Goal: Task Accomplishment & Management: Complete application form

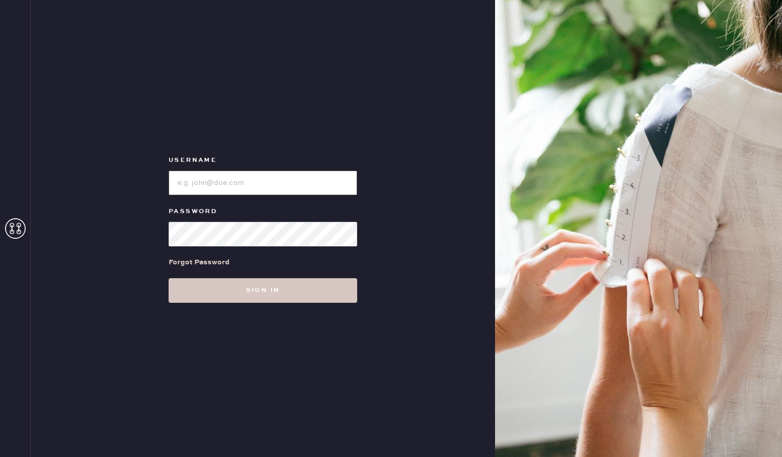
click at [278, 186] on input "loginName" at bounding box center [263, 183] width 189 height 25
type input "reformationuppereastside"
click at [220, 178] on input "loginName" at bounding box center [263, 183] width 189 height 25
type input "reformationuppereastside"
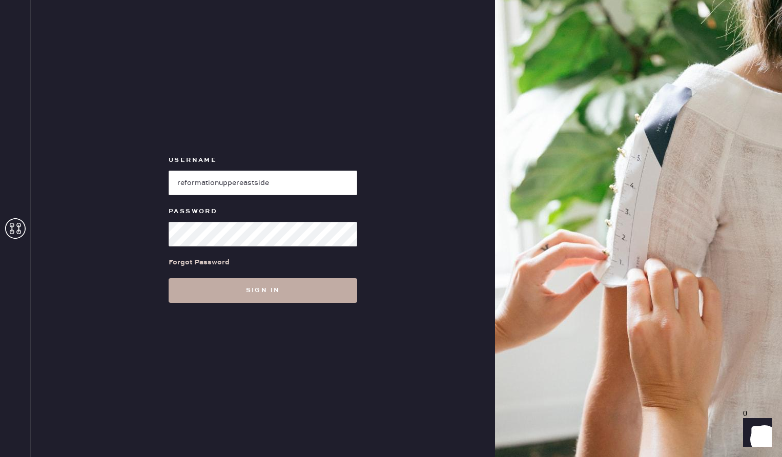
click at [233, 292] on button "Sign in" at bounding box center [263, 290] width 189 height 25
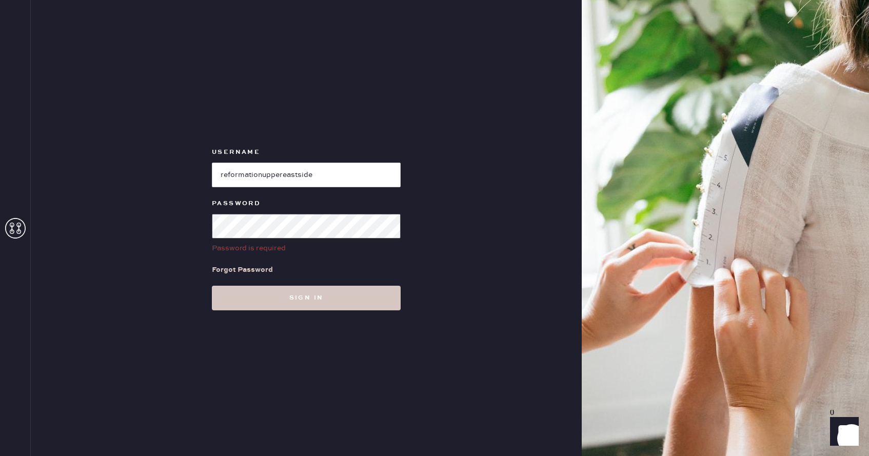
click at [212, 286] on button "Sign in" at bounding box center [306, 298] width 189 height 25
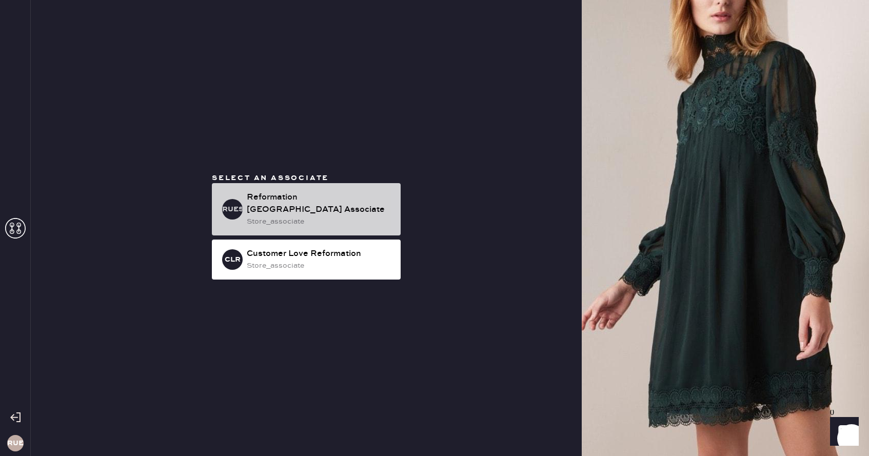
click at [322, 203] on div "Reformation [GEOGRAPHIC_DATA] Associate" at bounding box center [320, 203] width 146 height 25
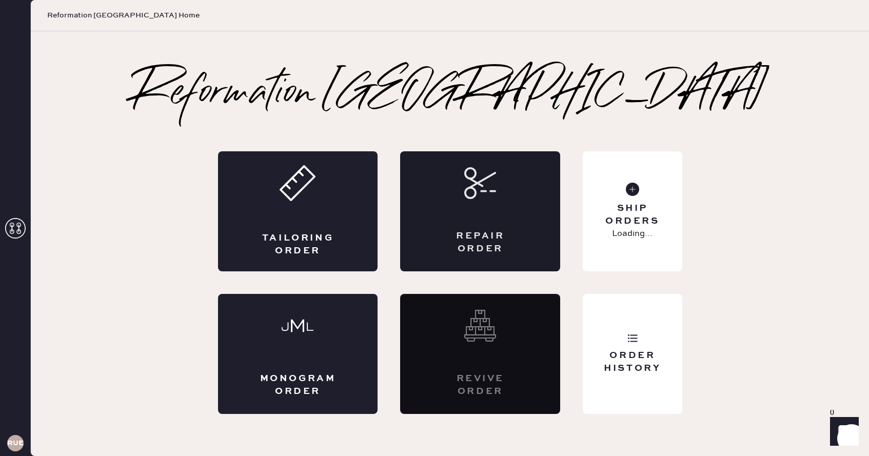
click at [486, 208] on div "Repair Order" at bounding box center [480, 211] width 160 height 120
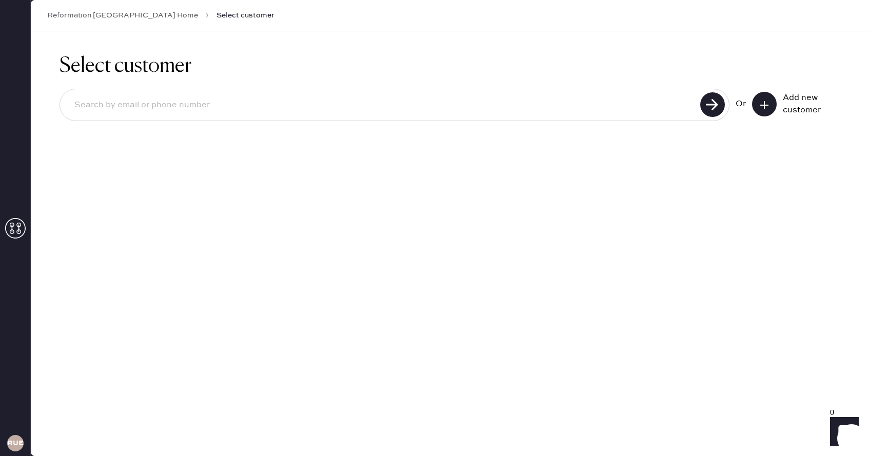
click at [776, 106] on button at bounding box center [764, 104] width 25 height 25
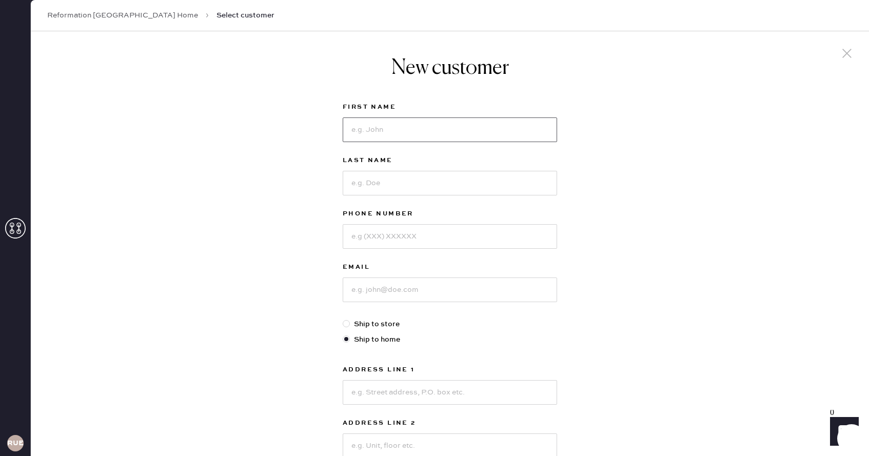
click at [460, 134] on input at bounding box center [450, 129] width 214 height 25
type input "[PERSON_NAME]"
type input "4254440113"
click at [396, 296] on input at bounding box center [450, 289] width 214 height 25
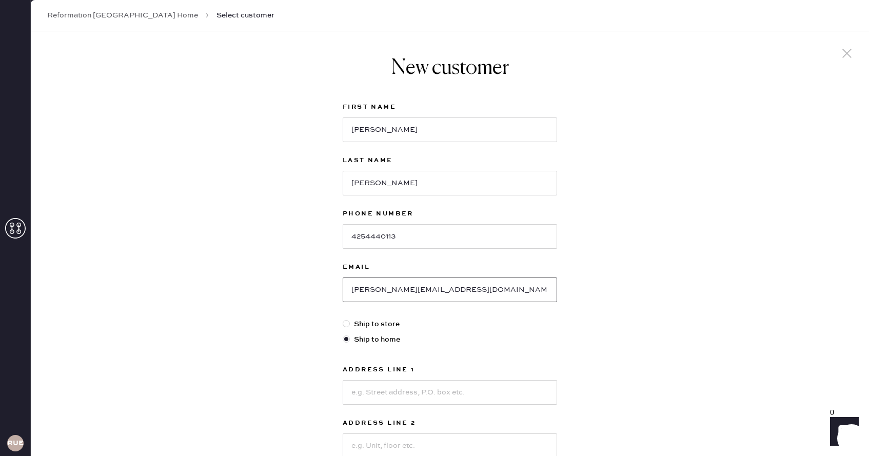
scroll to position [25, 0]
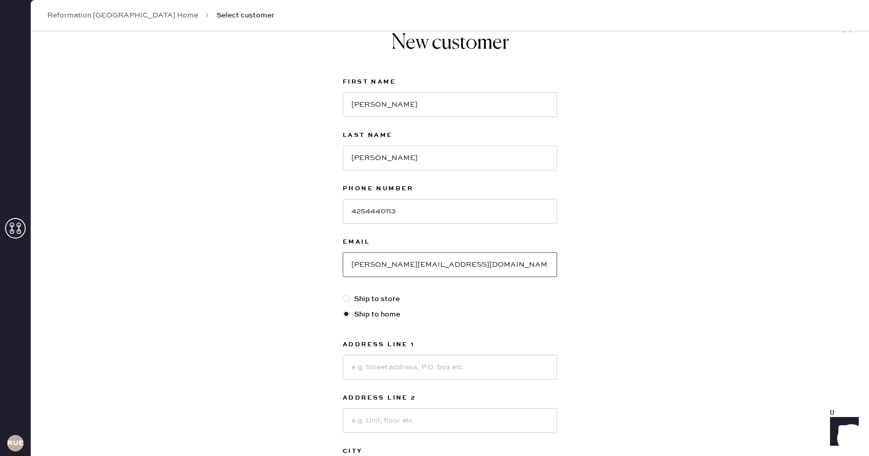
type input "[PERSON_NAME][EMAIL_ADDRESS][DOMAIN_NAME]"
click at [381, 366] on input at bounding box center [450, 367] width 214 height 25
type input "[STREET_ADDRESS]"
type input "a"
type input "Apt 14D"
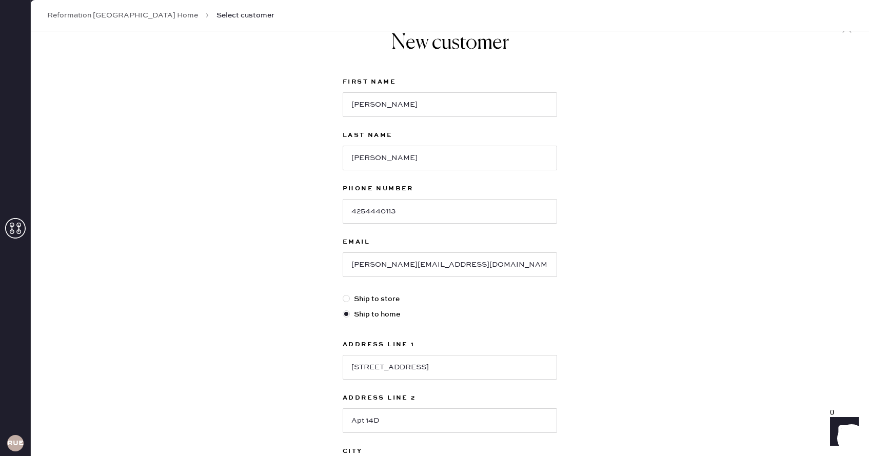
scroll to position [211, 0]
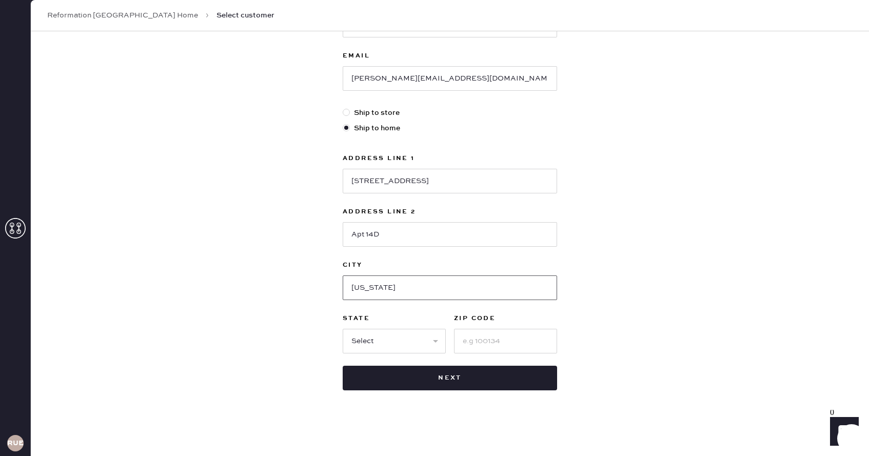
type input "[US_STATE]"
click at [359, 345] on select "Select AK AL AR AZ CA CO CT [GEOGRAPHIC_DATA] DE FL [GEOGRAPHIC_DATA] HI [GEOGR…" at bounding box center [394, 341] width 103 height 25
select select "NY"
click at [472, 338] on input at bounding box center [505, 341] width 103 height 25
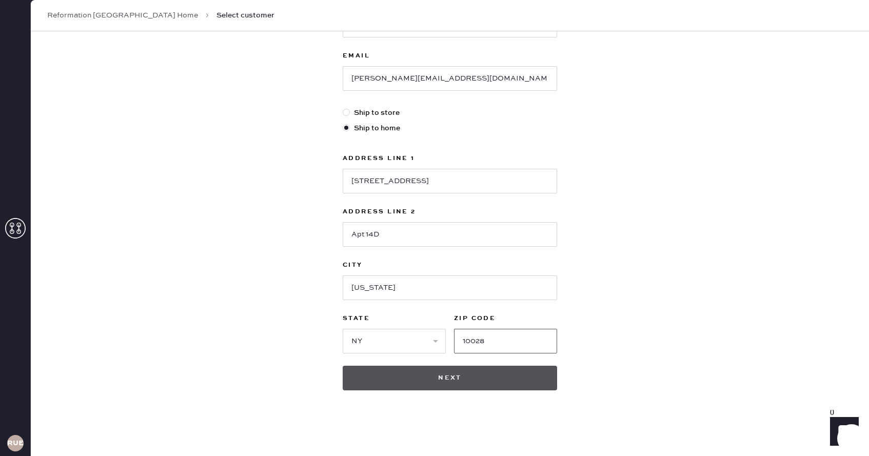
type input "10028"
click at [446, 378] on button "Next" at bounding box center [450, 378] width 214 height 25
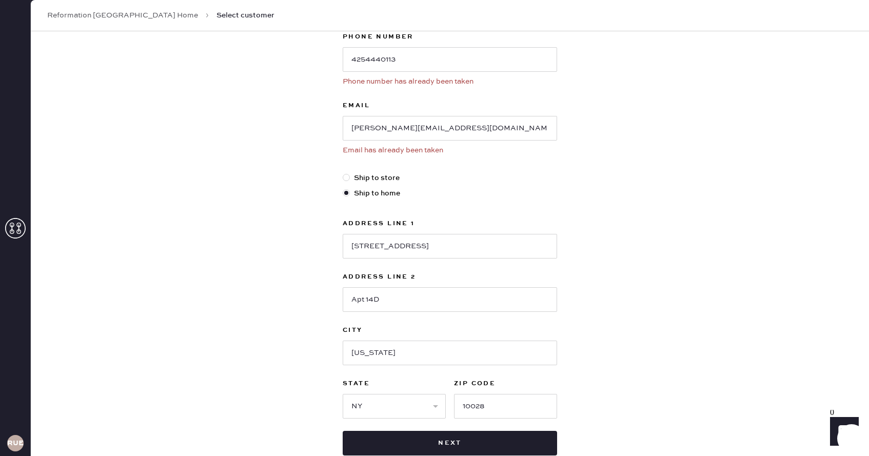
scroll to position [242, 0]
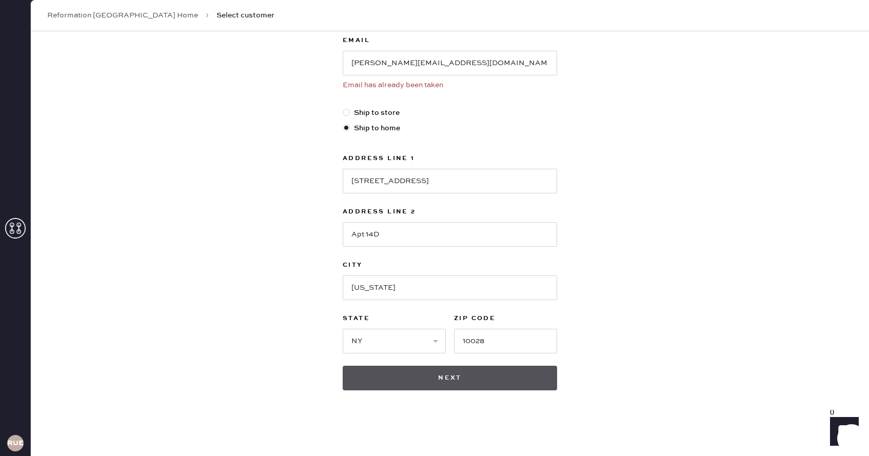
click at [444, 379] on button "Next" at bounding box center [450, 378] width 214 height 25
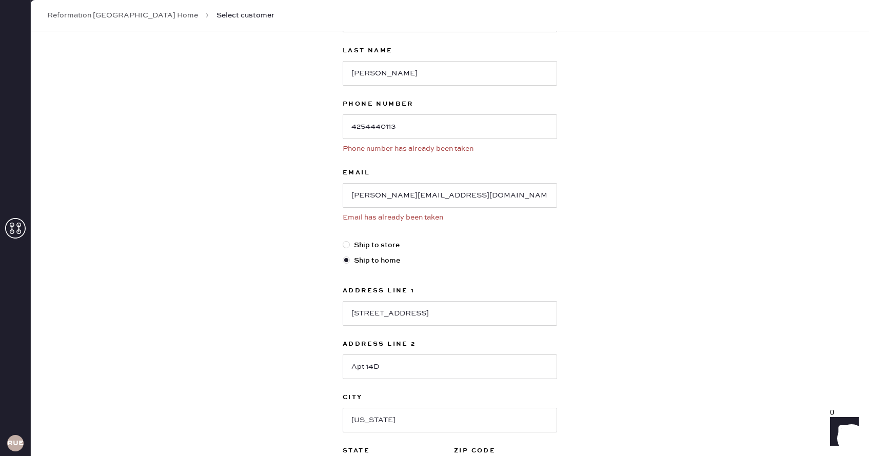
scroll to position [93, 0]
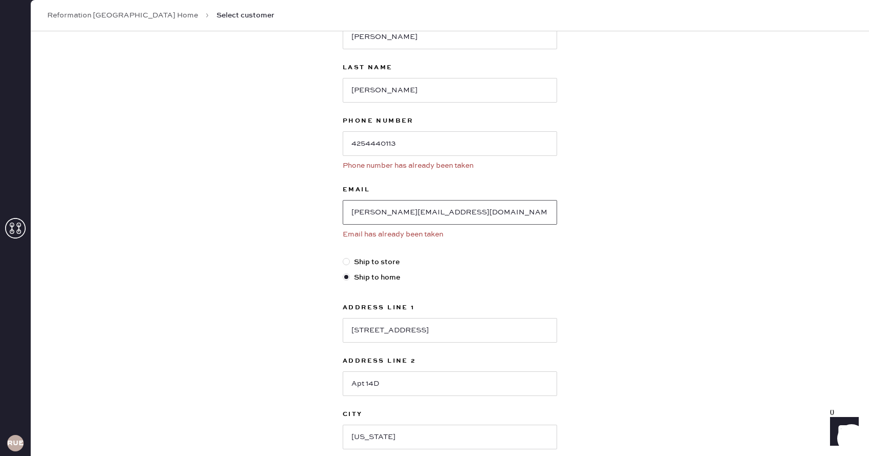
drag, startPoint x: 423, startPoint y: 215, endPoint x: 309, endPoint y: 211, distance: 113.9
click at [309, 211] on div "New customer First Name [PERSON_NAME] Last Name [PERSON_NAME] Phone Number [PHO…" at bounding box center [450, 271] width 838 height 667
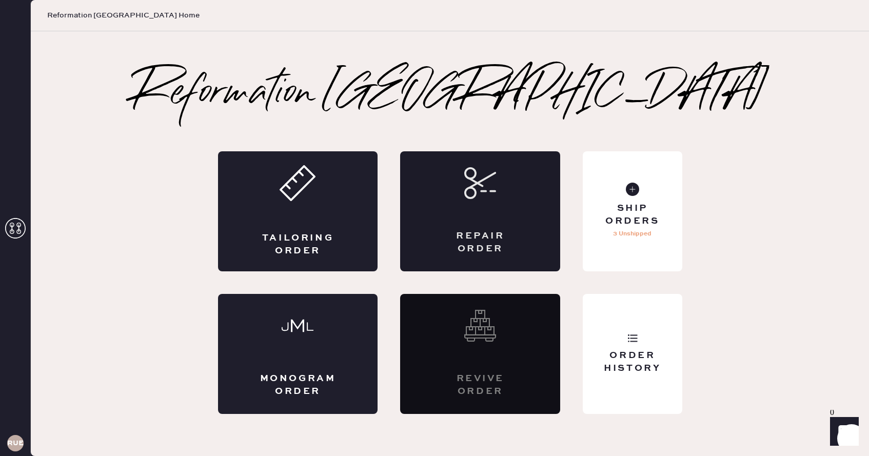
click at [465, 215] on div "Repair Order" at bounding box center [480, 211] width 160 height 120
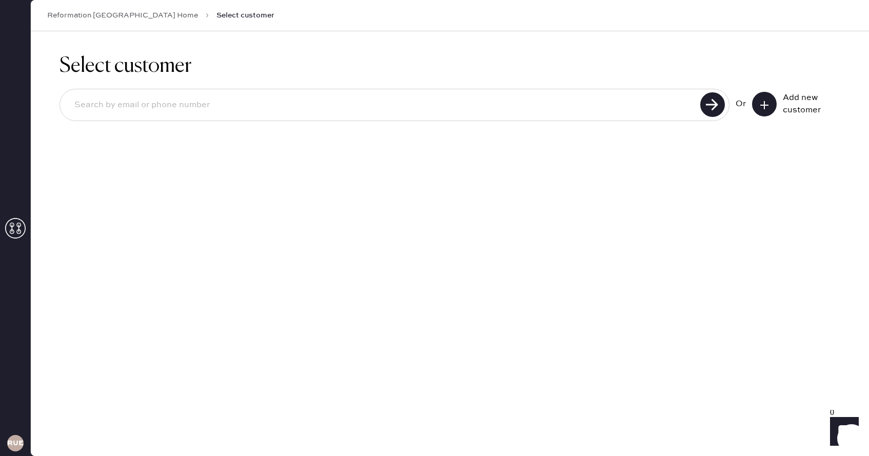
click at [349, 117] on div at bounding box center [394, 105] width 670 height 32
click at [340, 105] on input at bounding box center [381, 105] width 631 height 24
paste input "[PERSON_NAME][EMAIL_ADDRESS][DOMAIN_NAME]"
type input "[PERSON_NAME][EMAIL_ADDRESS][DOMAIN_NAME]"
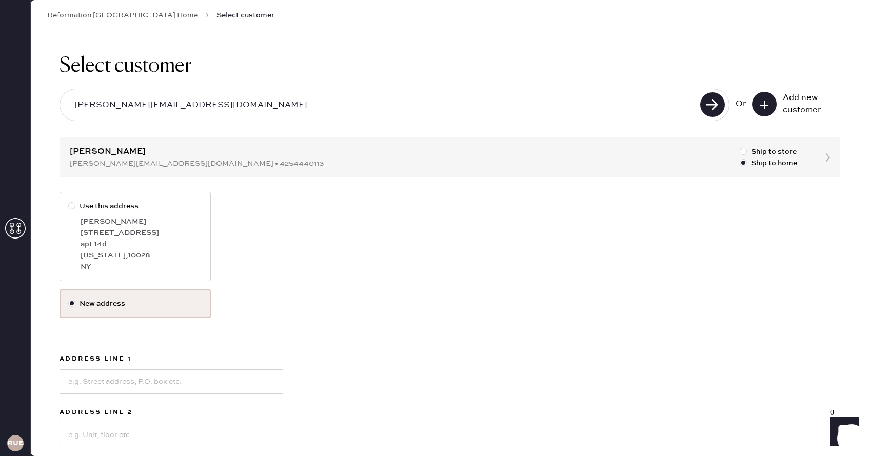
click at [169, 221] on div "[PERSON_NAME]" at bounding box center [142, 221] width 122 height 11
click at [69, 201] on input "Use this address" at bounding box center [68, 200] width 1 height 1
radio input "true"
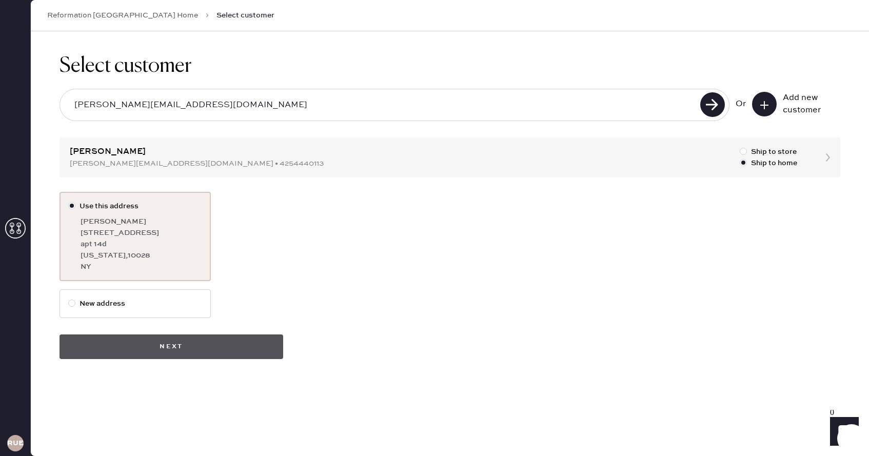
click at [165, 342] on button "Next" at bounding box center [171, 346] width 224 height 25
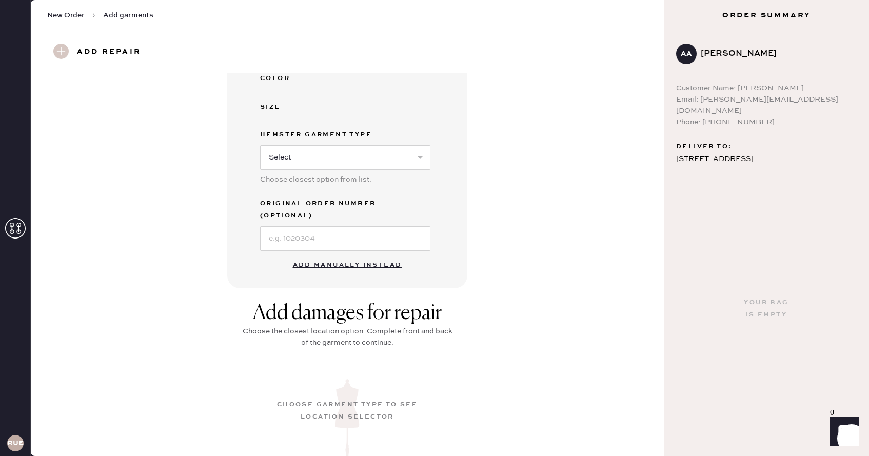
scroll to position [247, 0]
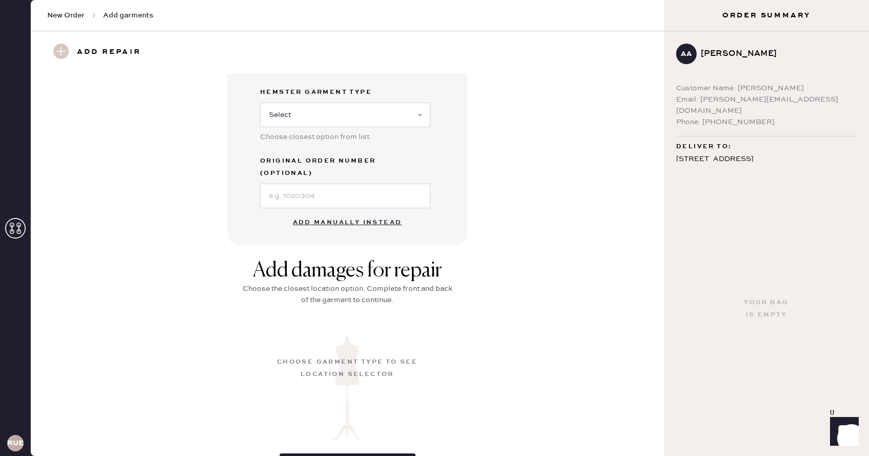
click at [324, 212] on button "Add manually instead" at bounding box center [348, 222] width 122 height 21
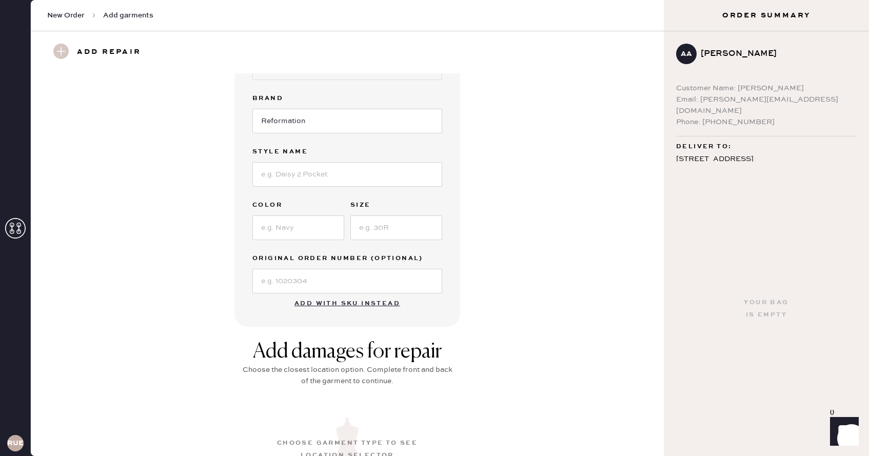
scroll to position [0, 0]
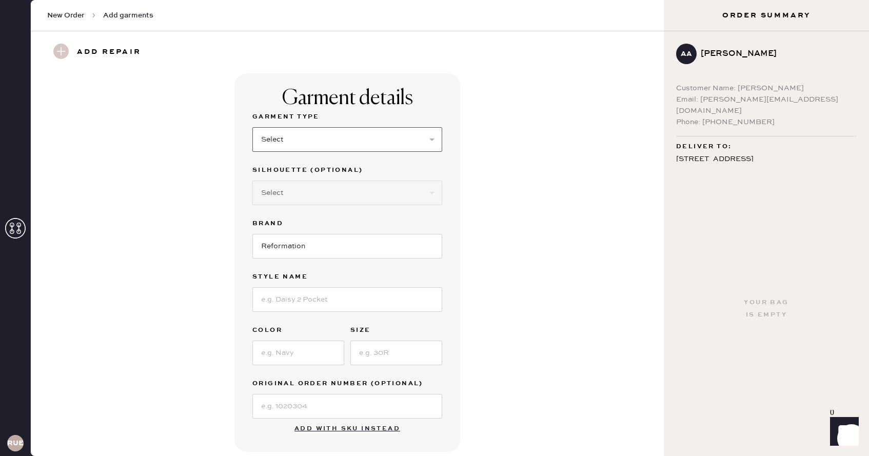
click at [302, 142] on select "Select Basic Skirt Jeans Leggings Pants Shorts Basic Sleeved Dress Basic Sleeve…" at bounding box center [347, 139] width 190 height 25
select select "5"
click at [313, 199] on select "Select Short Sleeves Long Sleeves Other" at bounding box center [347, 192] width 190 height 25
select select "17"
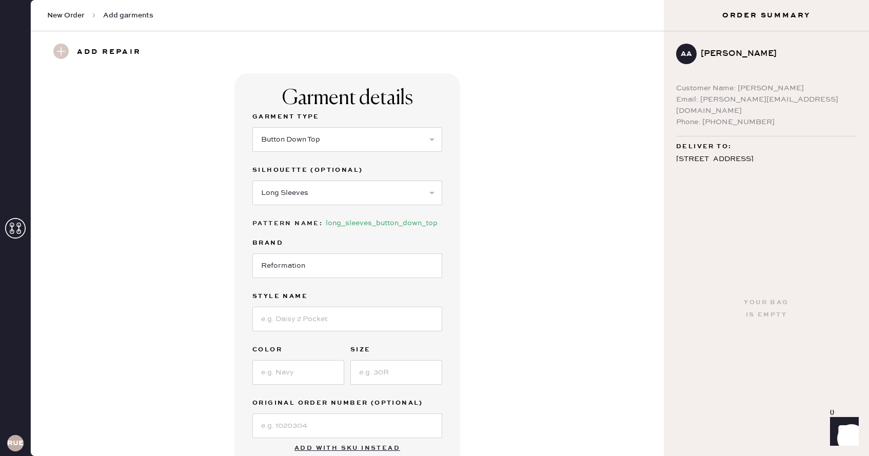
click at [306, 247] on label "Brand" at bounding box center [347, 243] width 190 height 12
click at [306, 266] on input "Reformation" at bounding box center [347, 265] width 190 height 25
click at [293, 328] on input at bounding box center [347, 319] width 190 height 25
type input "[PERSON_NAME]"
click at [294, 372] on input at bounding box center [298, 372] width 92 height 25
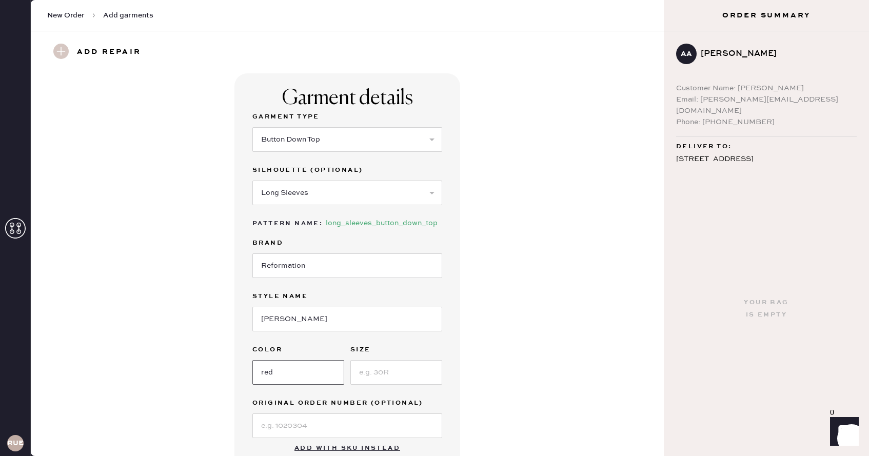
type input "red"
click at [385, 376] on input at bounding box center [396, 372] width 92 height 25
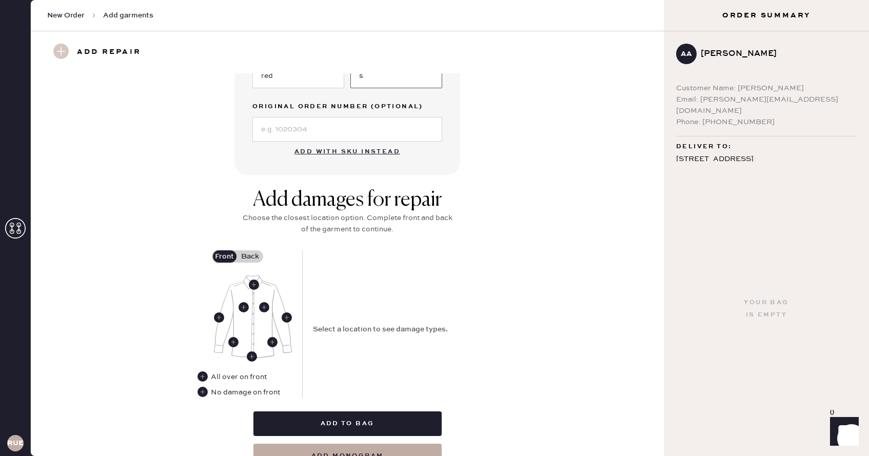
scroll to position [346, 0]
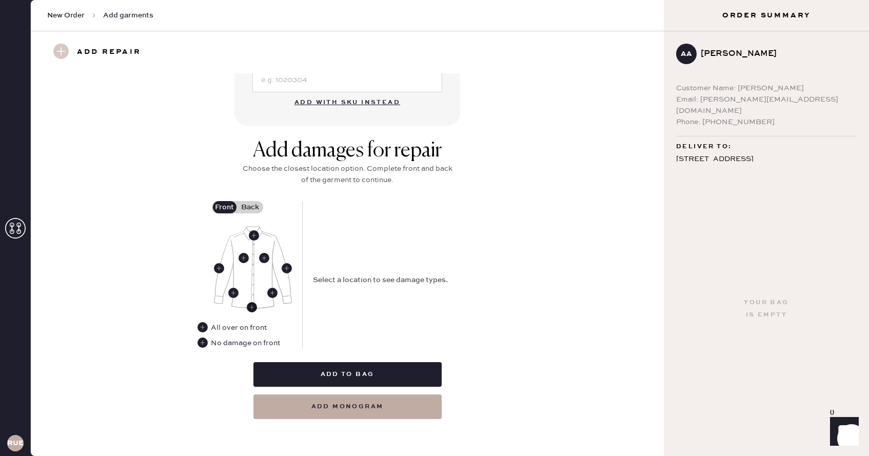
type input "s"
click at [251, 305] on use at bounding box center [252, 307] width 10 height 10
click at [253, 236] on use at bounding box center [254, 235] width 10 height 10
click at [352, 292] on select "Select Broken / Ripped Hem Broken Beads Broken Button Broken Elastic Broken Hoo…" at bounding box center [405, 297] width 185 height 25
select select "1679"
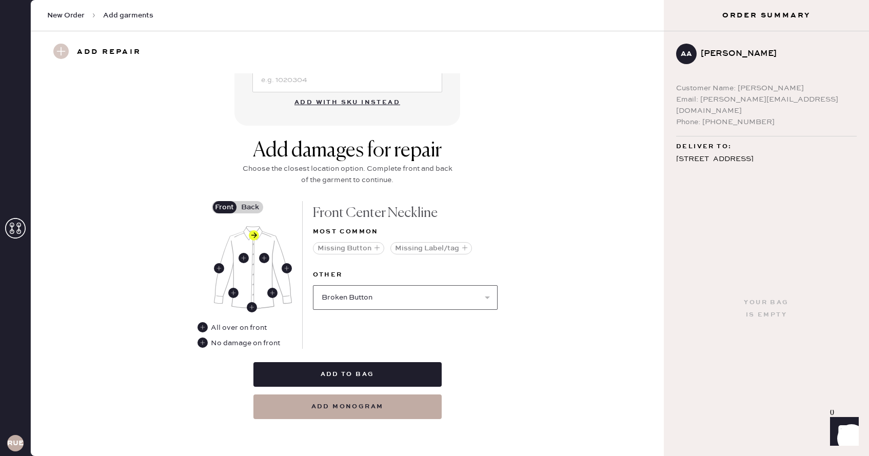
select select
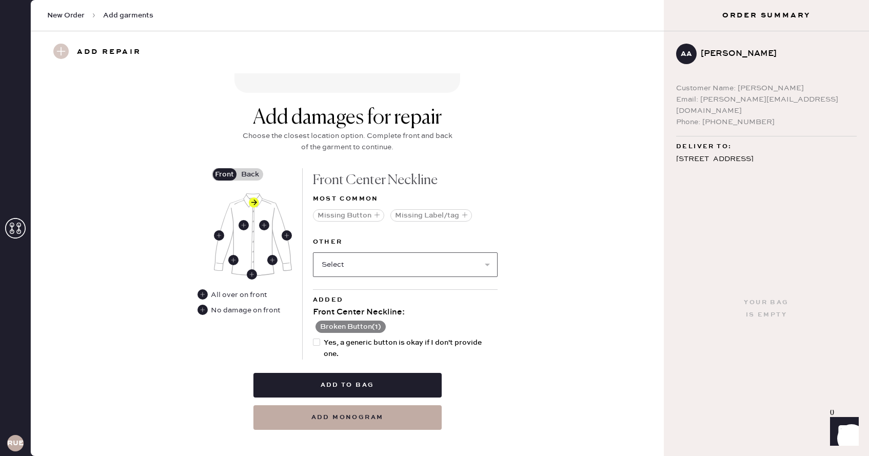
scroll to position [380, 0]
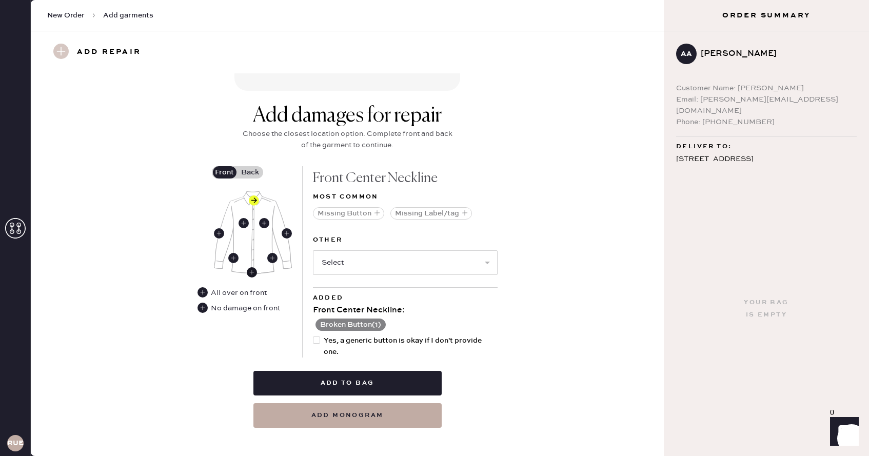
click at [250, 271] on use at bounding box center [252, 272] width 10 height 10
click at [201, 292] on use at bounding box center [202, 292] width 10 height 10
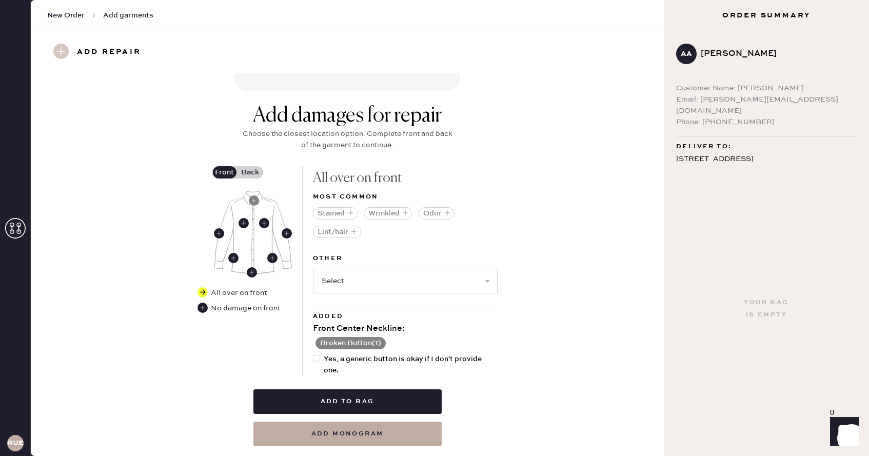
scroll to position [408, 0]
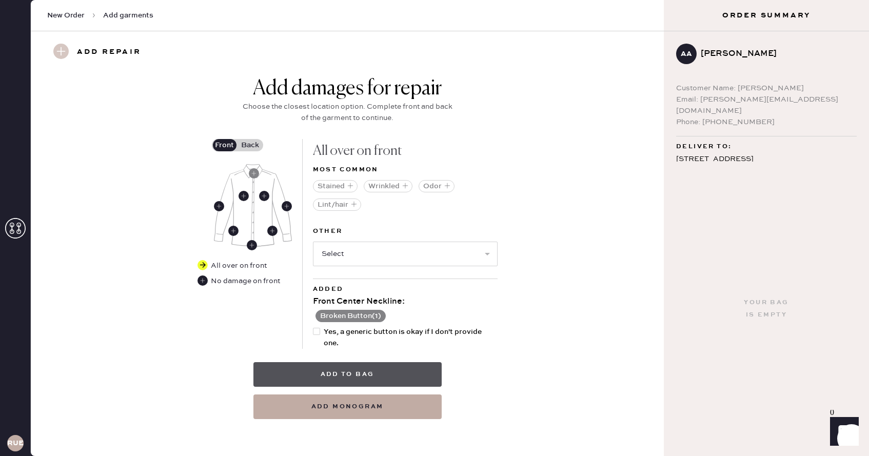
click at [400, 371] on button "Add to bag" at bounding box center [347, 374] width 188 height 25
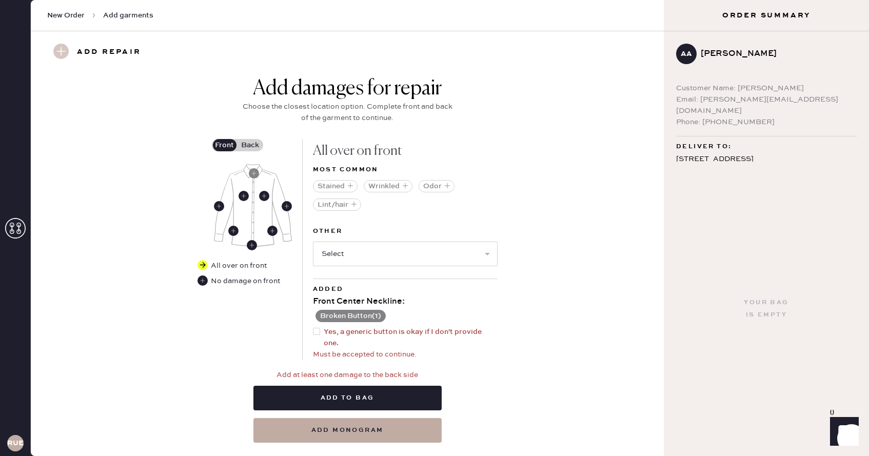
click at [252, 144] on label "Back" at bounding box center [250, 145] width 26 height 12
click at [250, 145] on input "Back" at bounding box center [250, 145] width 0 height 0
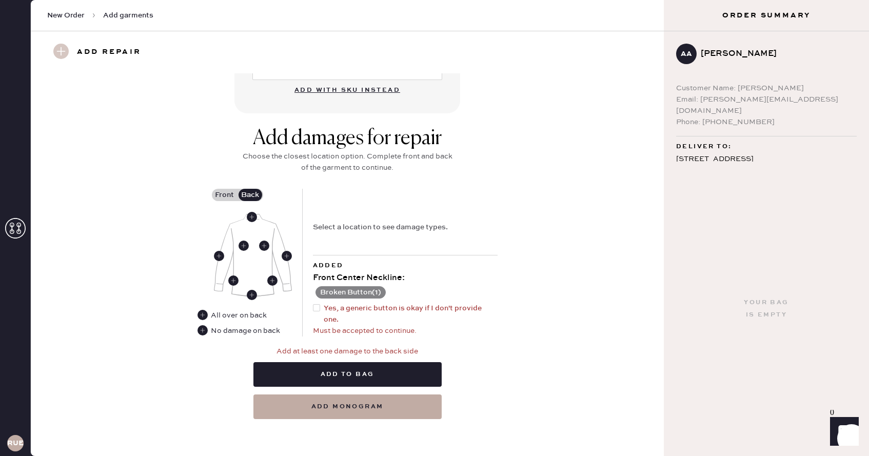
click at [316, 306] on div at bounding box center [316, 307] width 7 height 7
click at [313, 303] on input "Yes, a generic button is okay if I don't provide one." at bounding box center [313, 303] width 1 height 1
checkbox input "true"
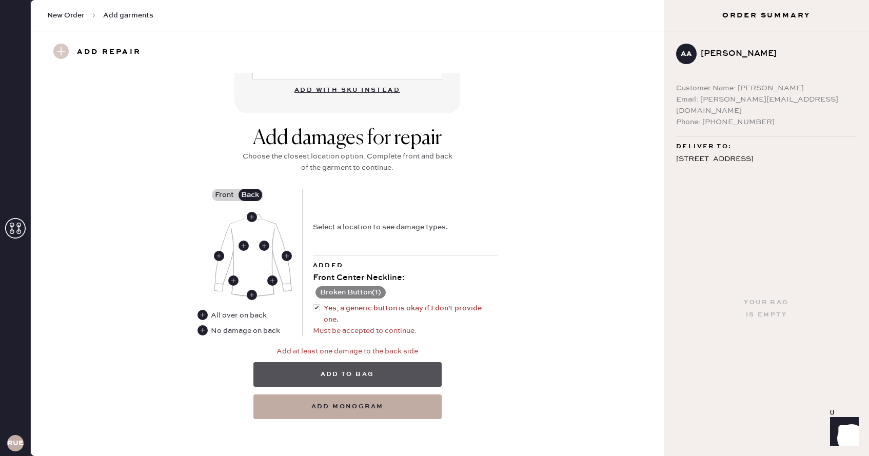
click at [366, 373] on button "Add to bag" at bounding box center [347, 374] width 188 height 25
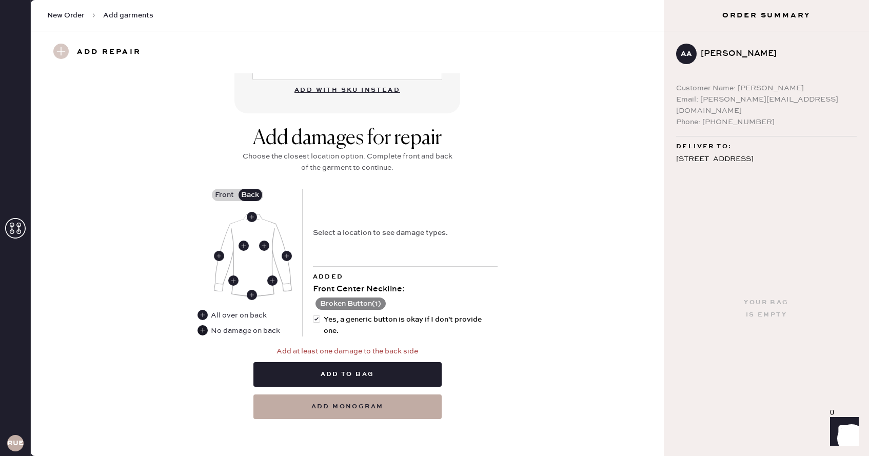
click at [203, 333] on use at bounding box center [202, 330] width 10 height 10
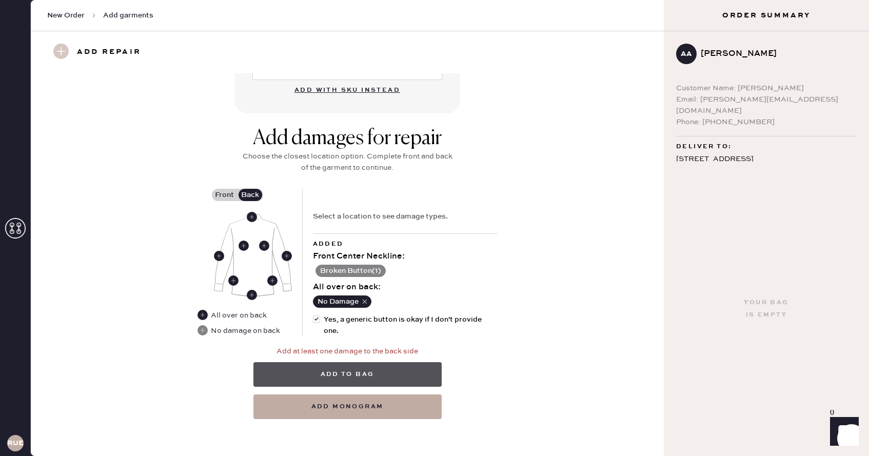
click at [338, 370] on button "Add to bag" at bounding box center [347, 374] width 188 height 25
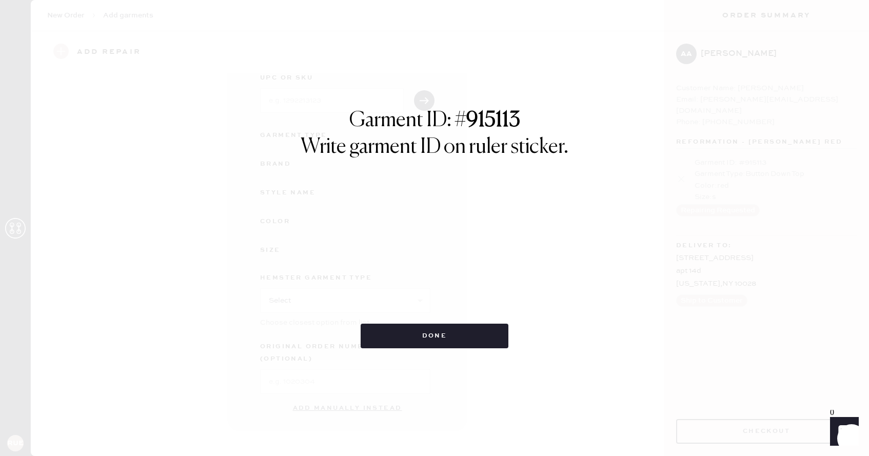
scroll to position [49, 0]
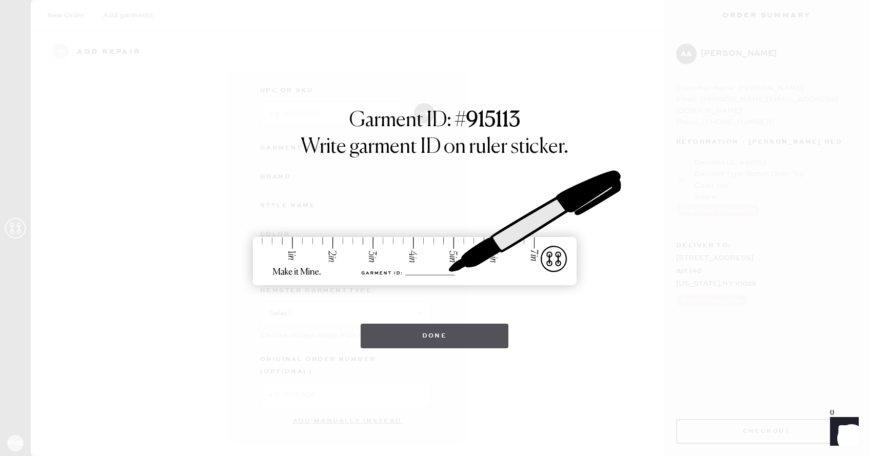
click at [408, 333] on button "Done" at bounding box center [434, 336] width 148 height 25
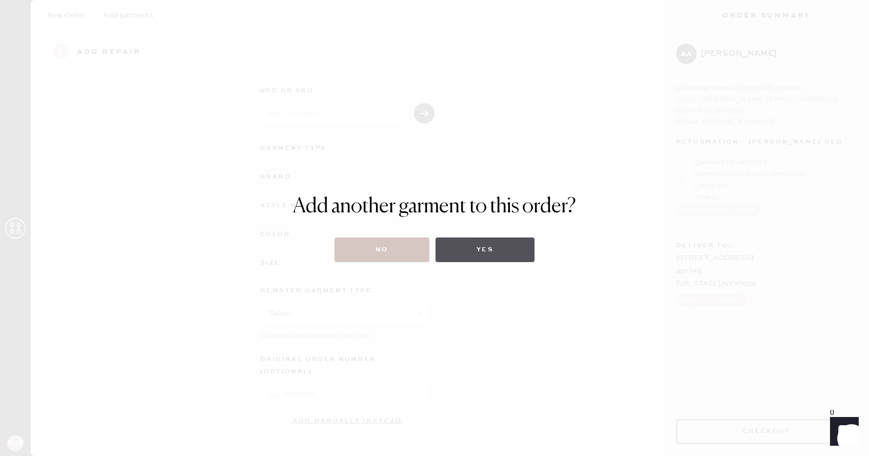
click at [486, 245] on button "Yes" at bounding box center [484, 249] width 99 height 25
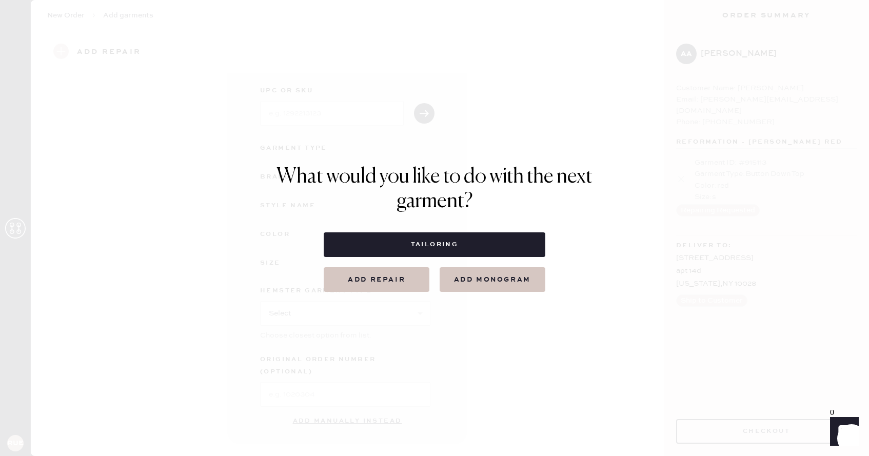
click at [396, 277] on button "Add repair" at bounding box center [377, 279] width 106 height 25
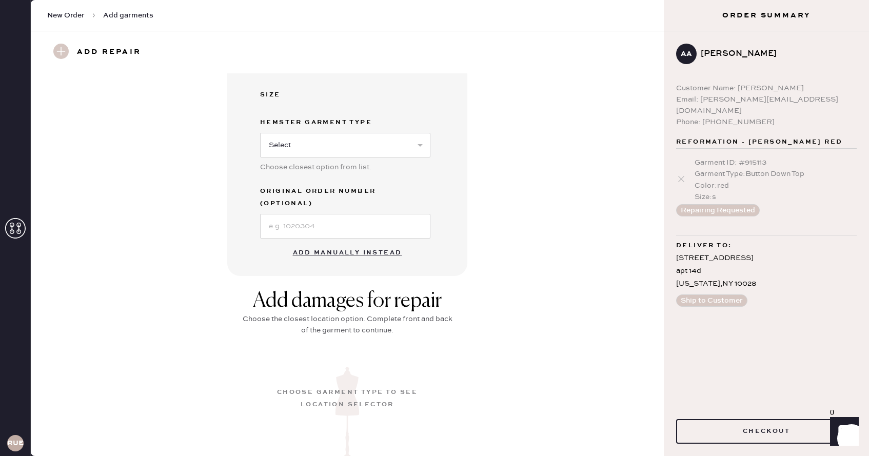
scroll to position [0, 0]
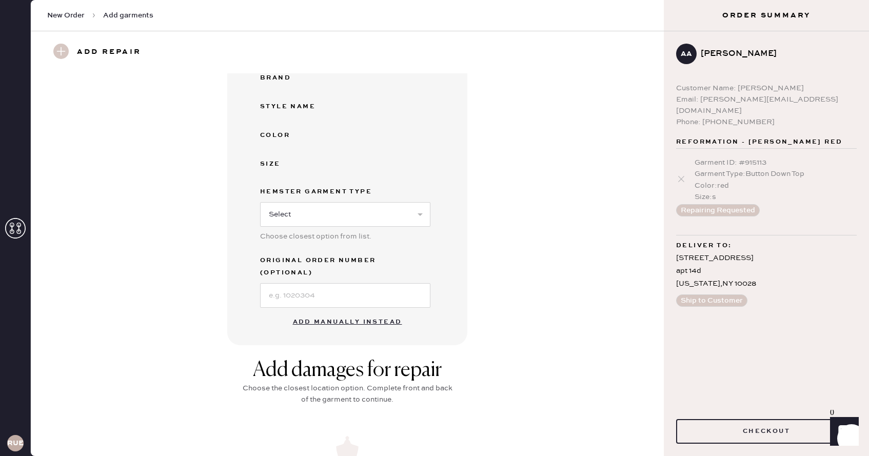
click at [349, 312] on button "Add manually instead" at bounding box center [348, 322] width 122 height 21
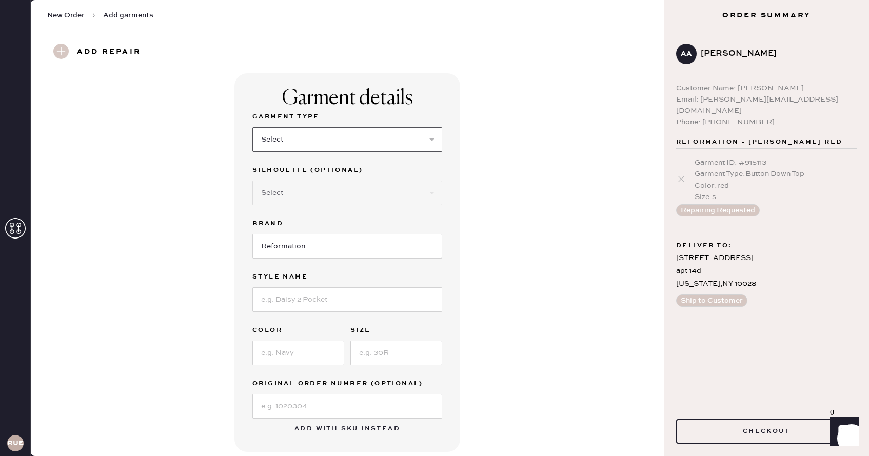
click at [322, 147] on select "Select Basic Skirt Jeans Leggings Pants Shorts Basic Sleeved Dress Basic Sleeve…" at bounding box center [347, 139] width 190 height 25
select select "31"
click at [310, 189] on select "Select Other" at bounding box center [347, 192] width 190 height 25
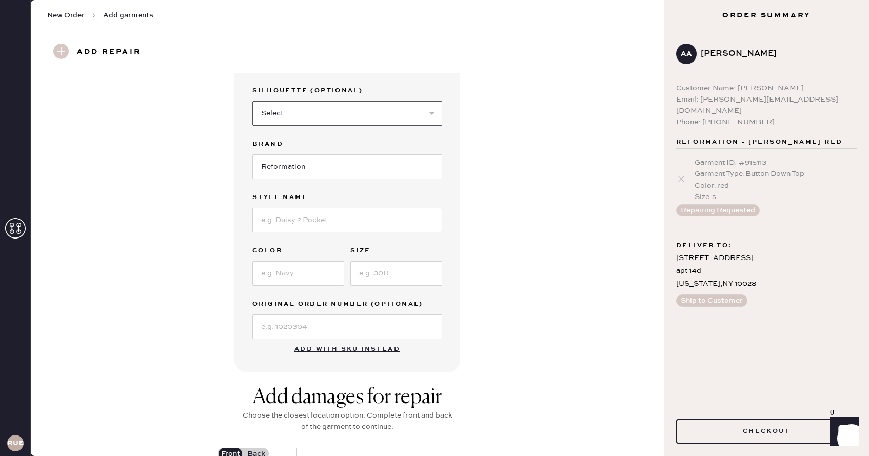
scroll to position [95, 0]
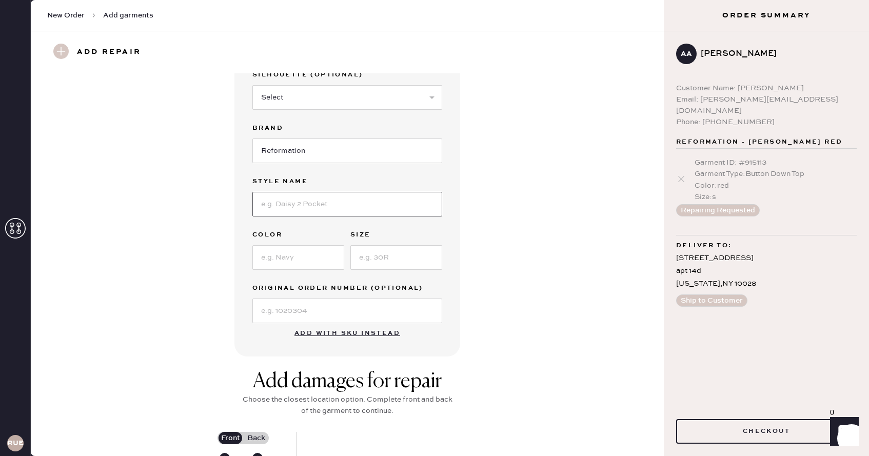
click at [339, 201] on input at bounding box center [347, 204] width 190 height 25
type input "[PERSON_NAME]"
click at [303, 259] on input at bounding box center [298, 257] width 92 height 25
type input "black"
click at [410, 256] on input at bounding box center [396, 257] width 92 height 25
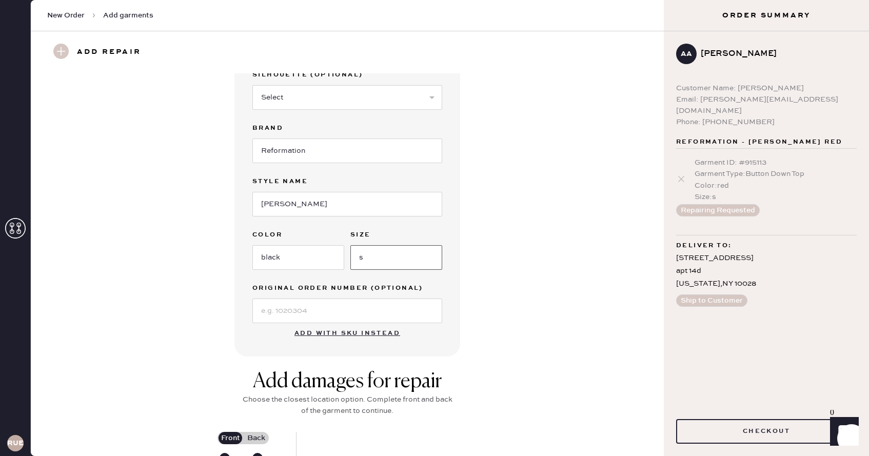
type input "s"
click at [353, 309] on input at bounding box center [347, 310] width 190 height 25
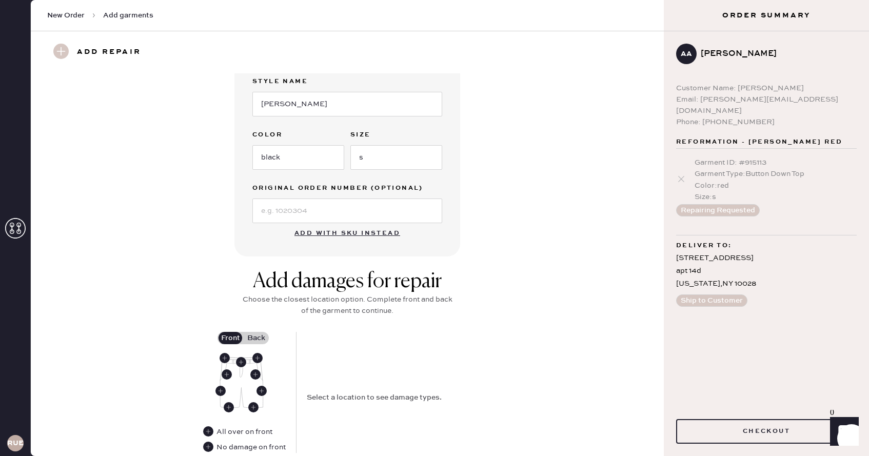
click at [487, 282] on div "Add damages for repair Choose the closest location option. Complete front and b…" at bounding box center [347, 396] width 596 height 254
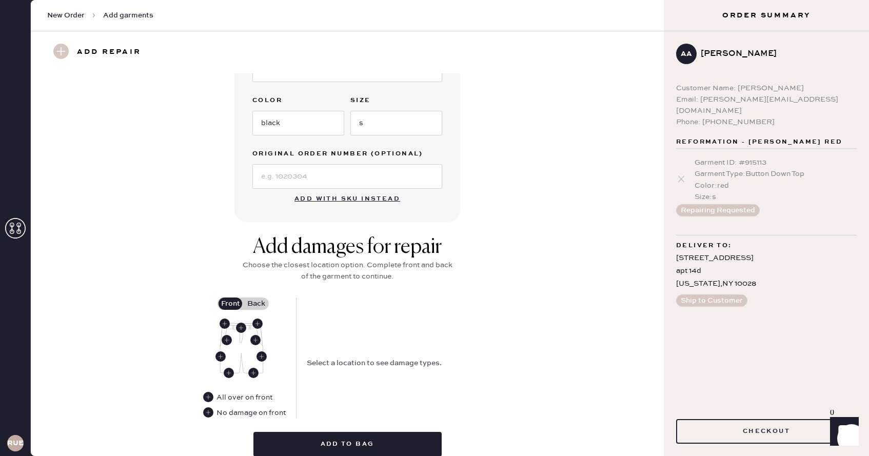
scroll to position [236, 0]
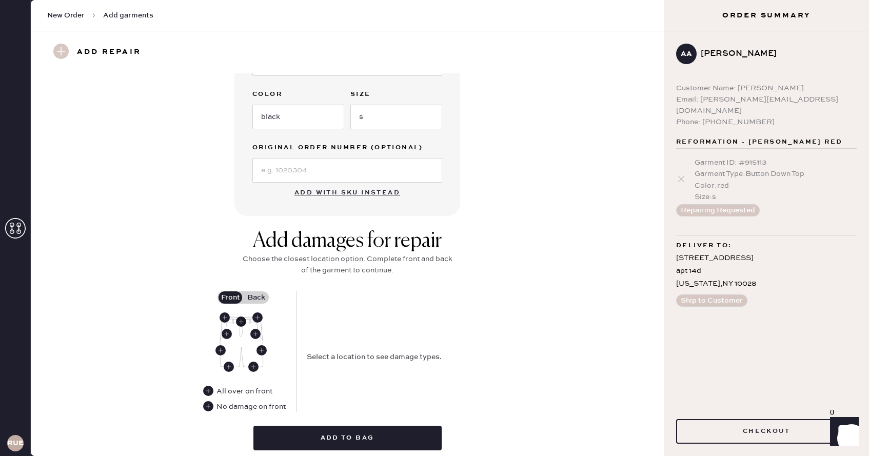
click at [240, 322] on use at bounding box center [241, 321] width 10 height 10
click at [358, 344] on select "Select Broken / Ripped Hem Broken Beads Broken Belt Loop Broken Button Broken E…" at bounding box center [399, 344] width 185 height 25
select select "1323"
select select
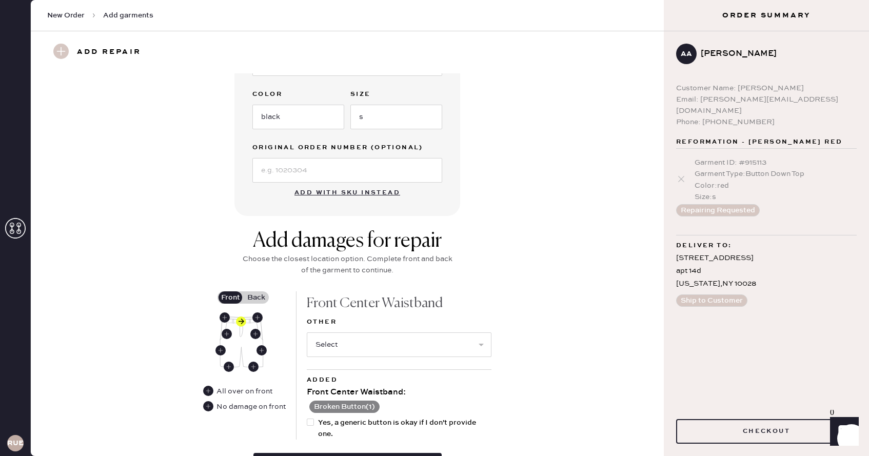
click at [259, 293] on label "Back" at bounding box center [256, 297] width 26 height 12
click at [256, 297] on input "Back" at bounding box center [256, 297] width 0 height 0
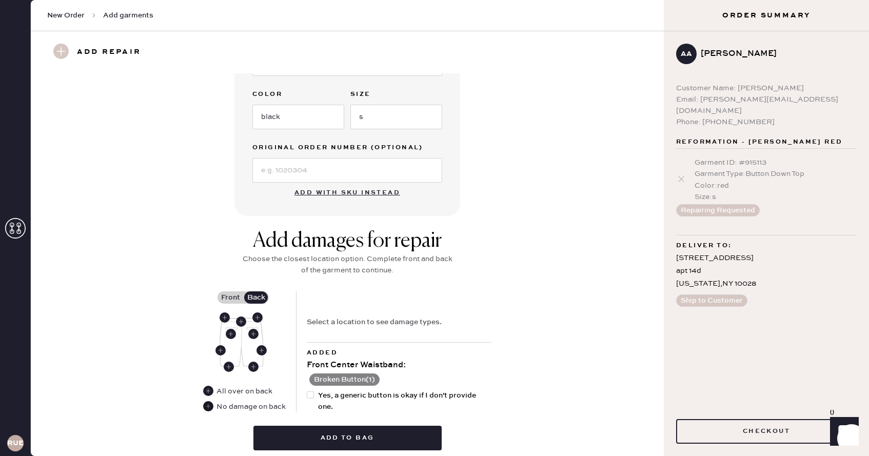
click at [211, 405] on use at bounding box center [208, 406] width 10 height 10
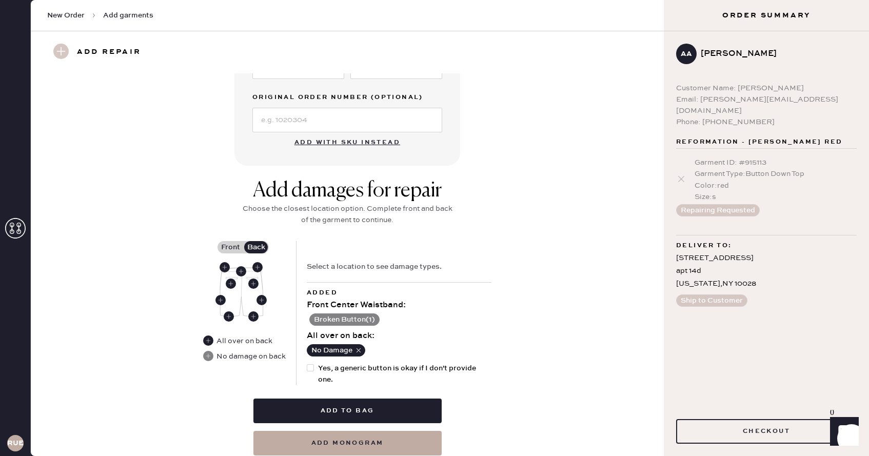
scroll to position [290, 0]
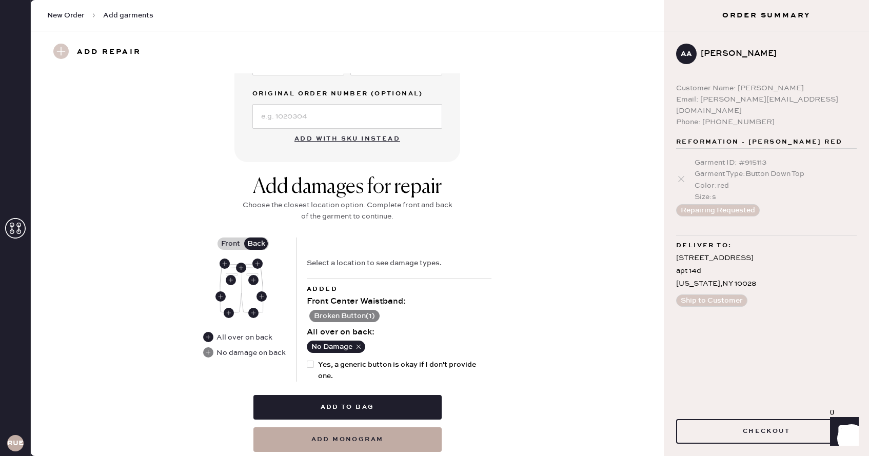
click at [310, 364] on div at bounding box center [310, 363] width 7 height 7
click at [307, 359] on input "Yes, a generic button is okay if I don't provide one." at bounding box center [307, 359] width 1 height 1
checkbox input "true"
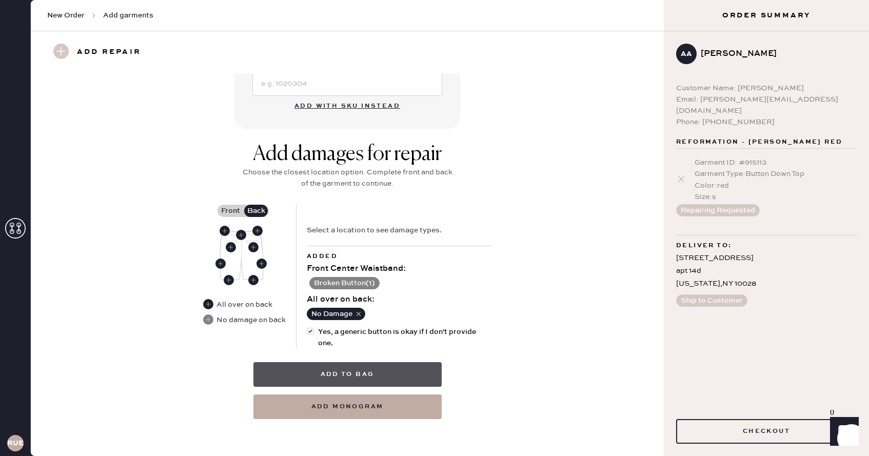
click at [320, 377] on button "Add to bag" at bounding box center [347, 374] width 188 height 25
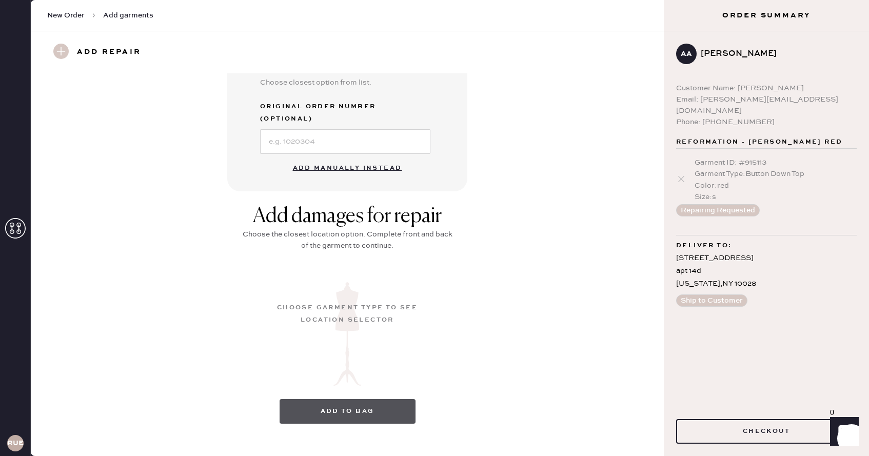
scroll to position [49, 0]
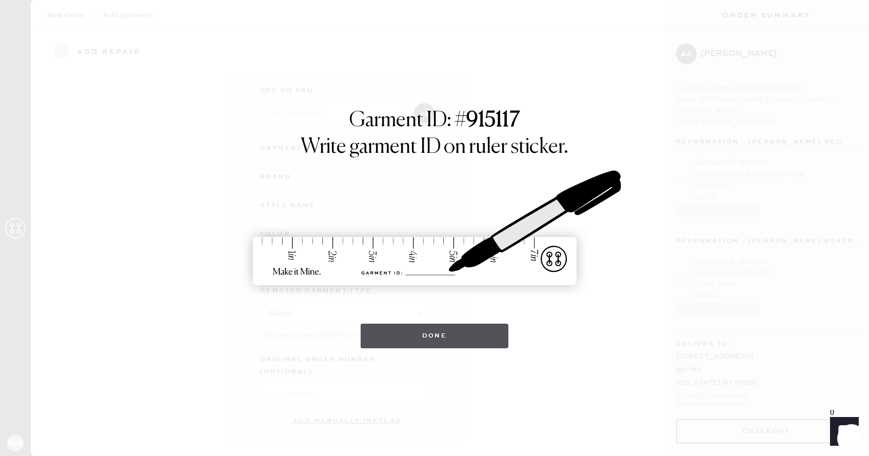
click at [405, 338] on button "Done" at bounding box center [434, 336] width 148 height 25
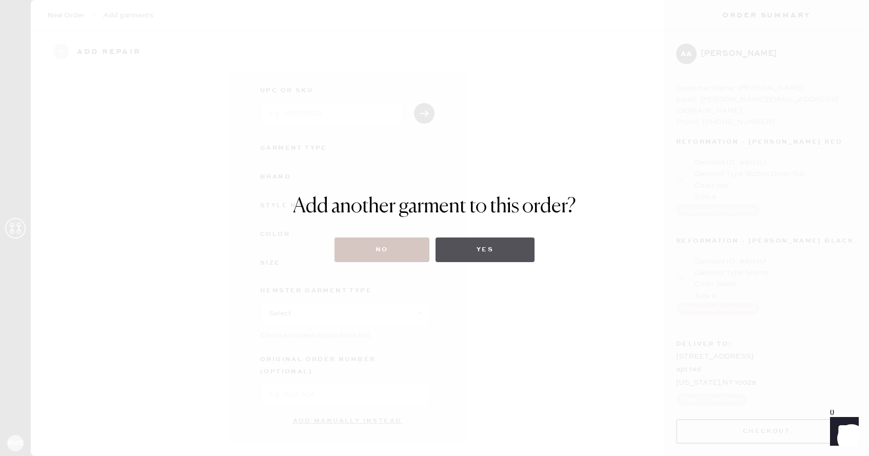
click at [481, 251] on button "Yes" at bounding box center [484, 249] width 99 height 25
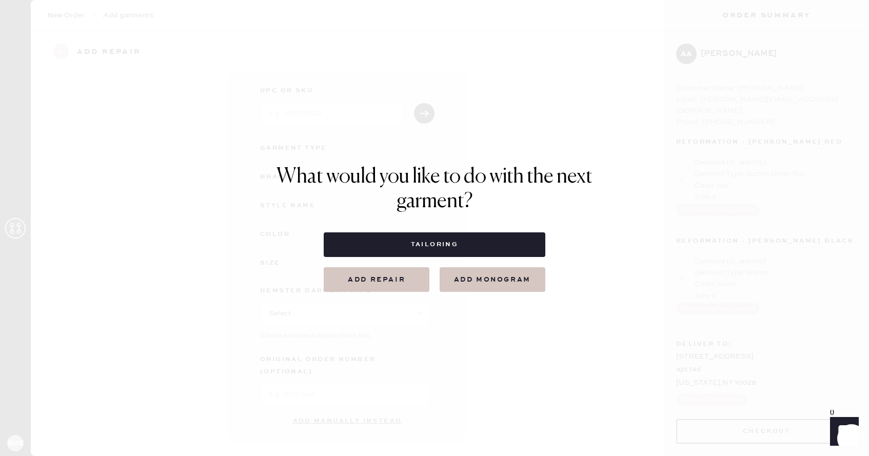
click at [407, 279] on button "Add repair" at bounding box center [377, 279] width 106 height 25
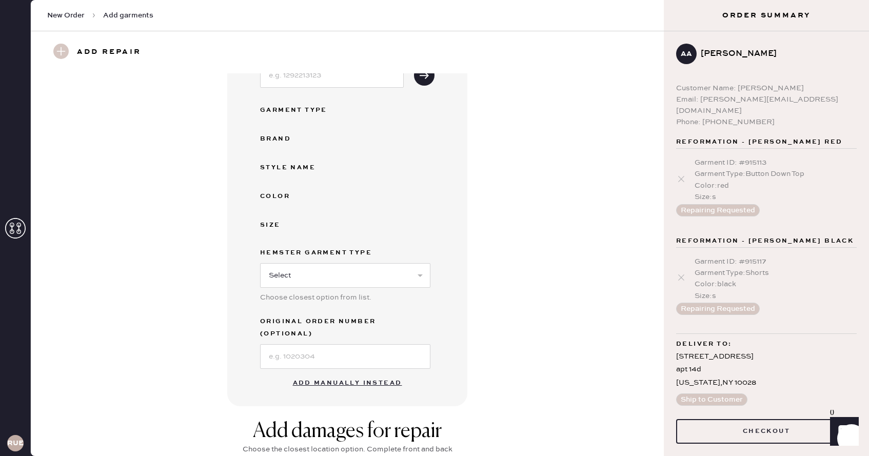
click at [360, 374] on button "Add manually instead" at bounding box center [348, 383] width 122 height 21
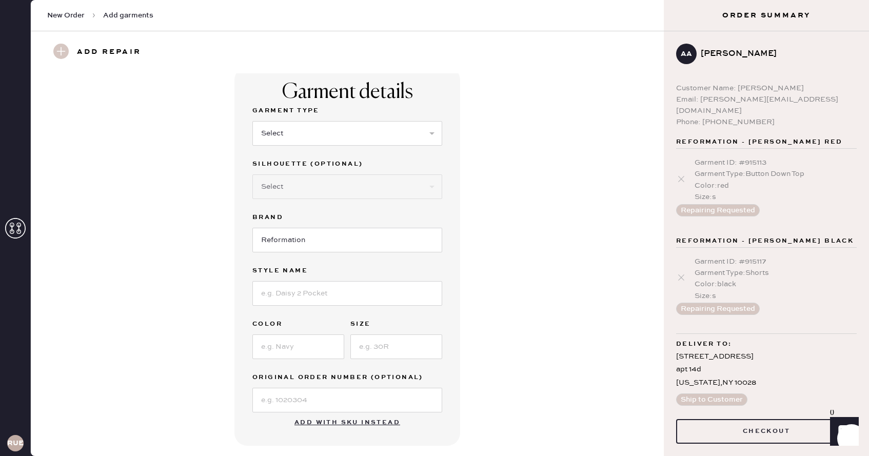
scroll to position [0, 0]
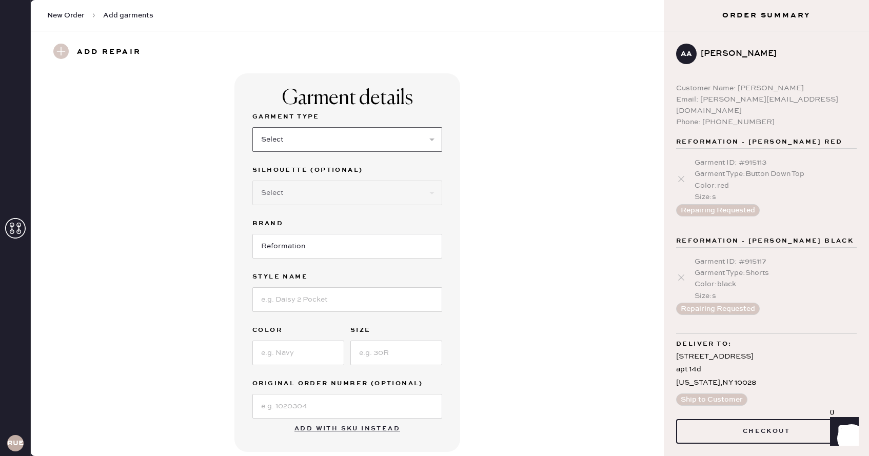
click at [317, 138] on select "Select Basic Skirt Jeans Leggings Pants Shorts Basic Sleeved Dress Basic Sleeve…" at bounding box center [347, 139] width 190 height 25
select select "15"
click at [319, 186] on select "Select Crop top Full Length Other" at bounding box center [347, 192] width 190 height 25
select select "70"
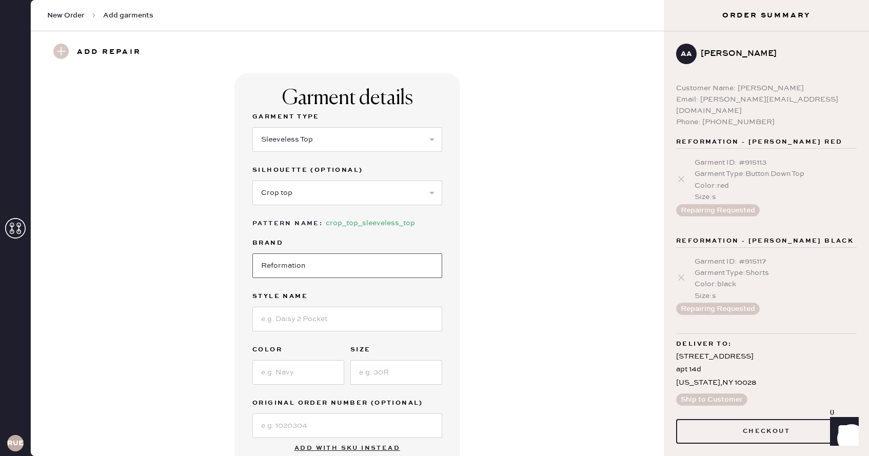
click at [298, 266] on input "Reformation" at bounding box center [347, 265] width 190 height 25
click at [298, 321] on input at bounding box center [347, 319] width 190 height 25
type input "[PERSON_NAME]"
click at [313, 372] on input at bounding box center [298, 372] width 92 height 25
type input "IVORY"
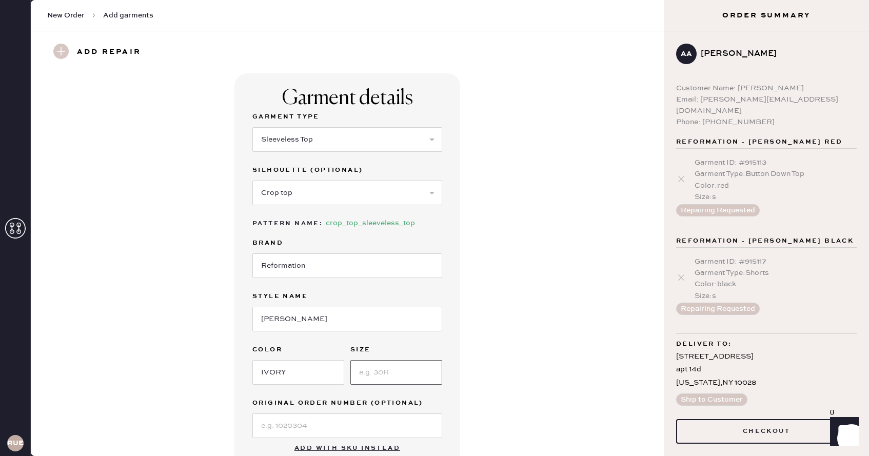
click at [400, 382] on input at bounding box center [396, 372] width 92 height 25
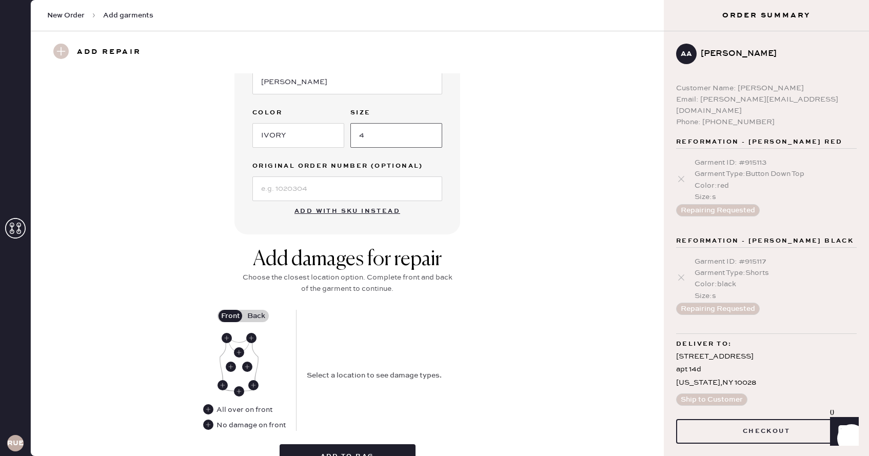
scroll to position [279, 0]
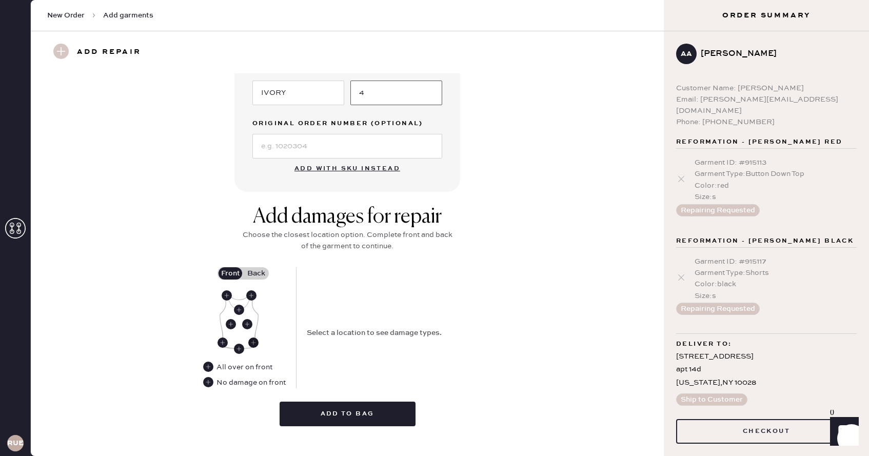
type input "4"
click at [253, 343] on use at bounding box center [253, 342] width 10 height 10
click at [325, 326] on select "Select Broken / Ripped Hem Broken Beads Broken Belt Loop Broken Button Broken C…" at bounding box center [399, 320] width 185 height 25
select select "1503"
select select
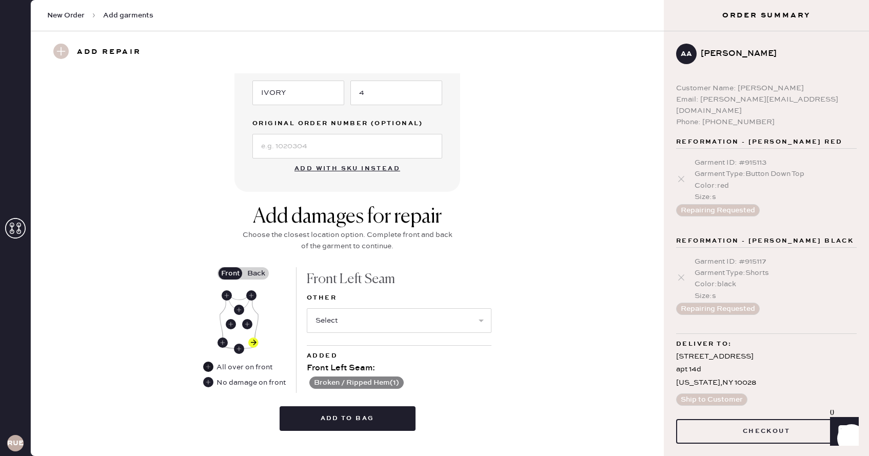
click at [207, 368] on use at bounding box center [208, 366] width 10 height 10
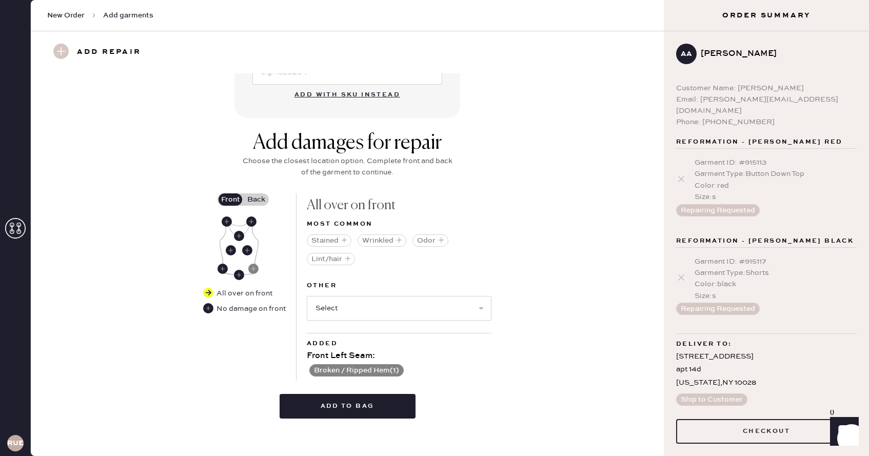
scroll to position [355, 0]
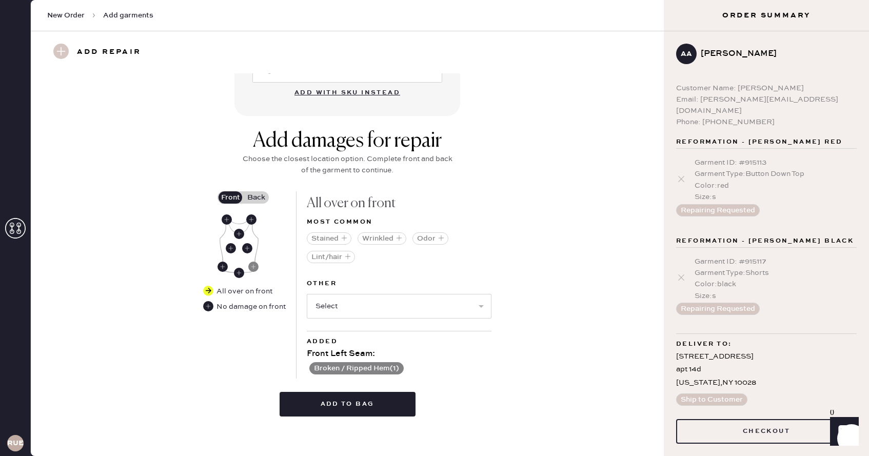
click at [259, 197] on label "Back" at bounding box center [256, 197] width 26 height 12
click at [256, 197] on input "Back" at bounding box center [256, 197] width 0 height 0
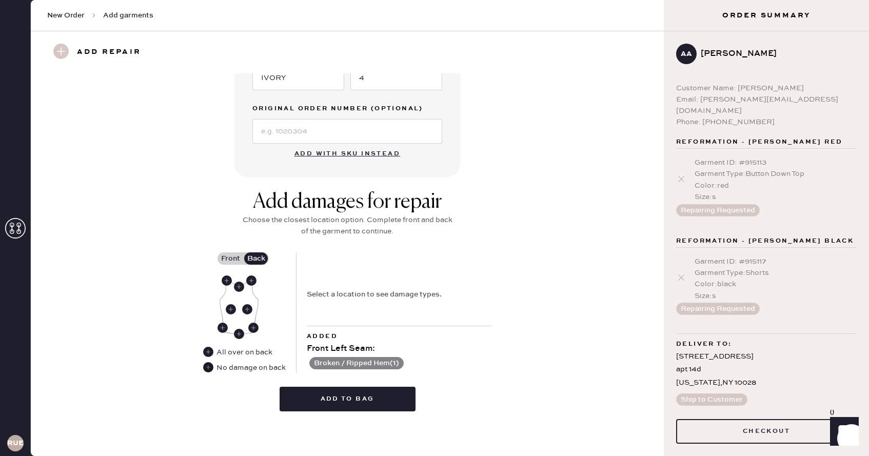
click at [208, 368] on use at bounding box center [208, 367] width 10 height 10
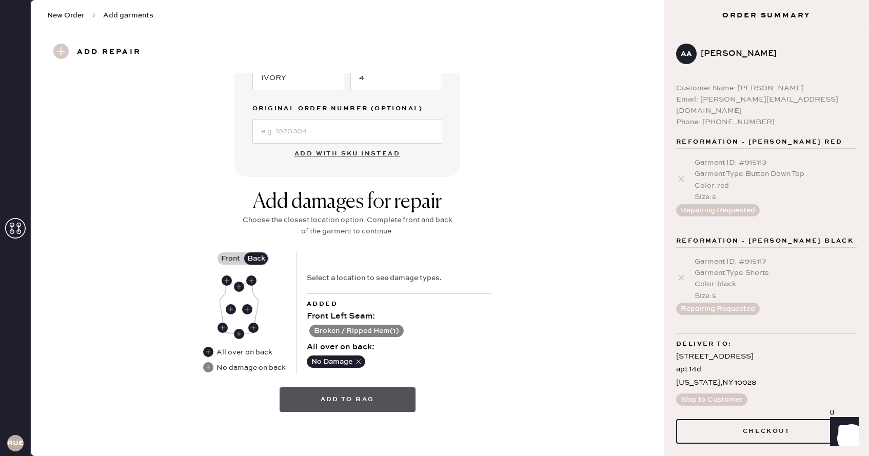
click at [371, 391] on button "Add to bag" at bounding box center [347, 399] width 136 height 25
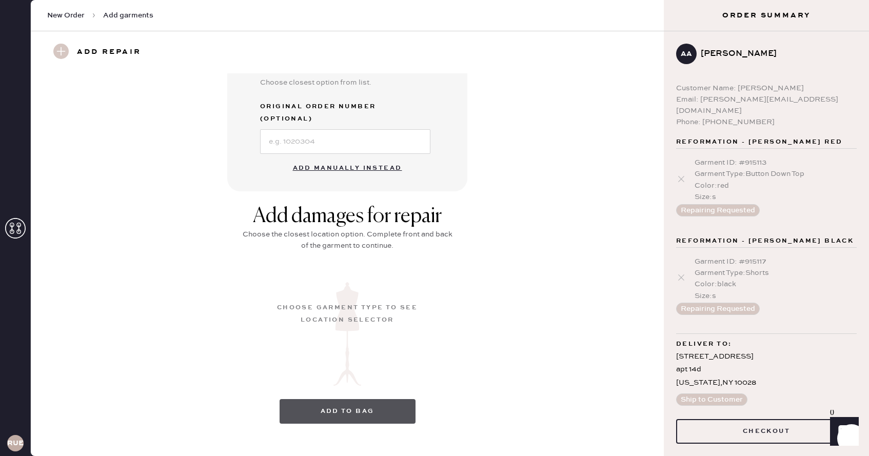
scroll to position [49, 0]
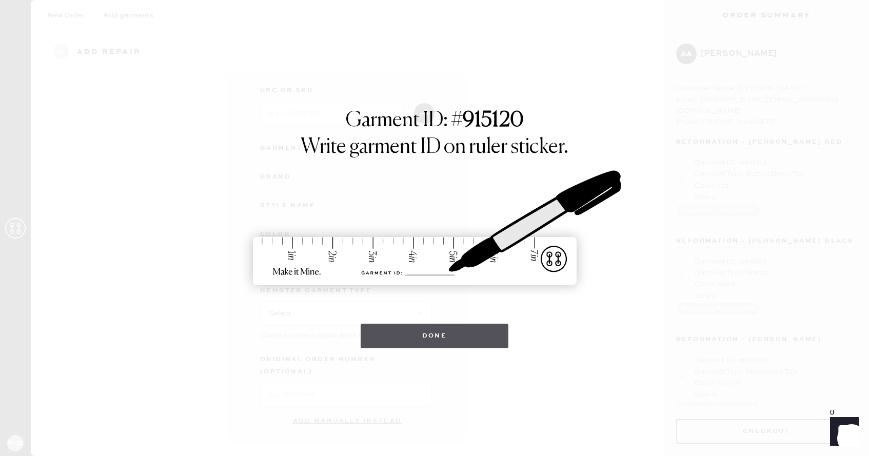
click at [449, 342] on button "Done" at bounding box center [434, 336] width 148 height 25
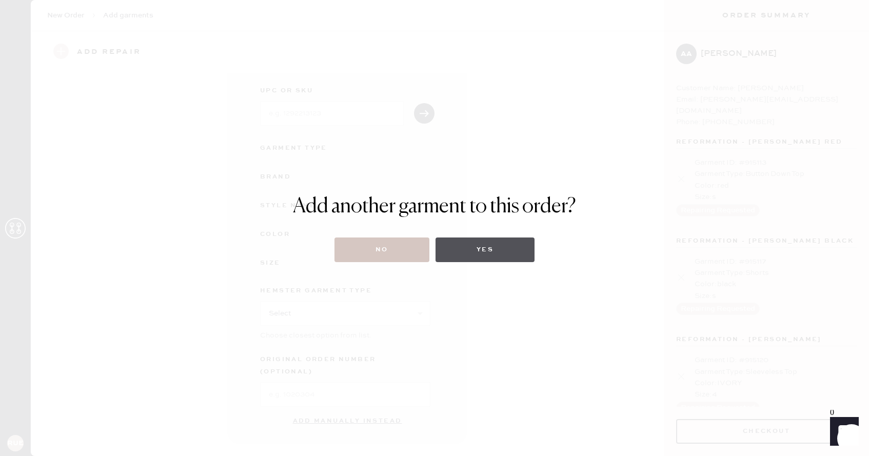
click at [494, 255] on button "Yes" at bounding box center [484, 249] width 99 height 25
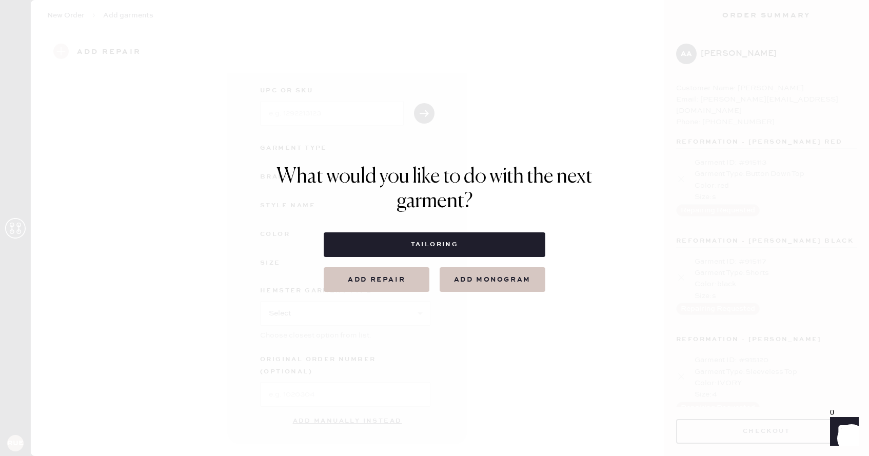
click at [396, 277] on button "Add repair" at bounding box center [377, 279] width 106 height 25
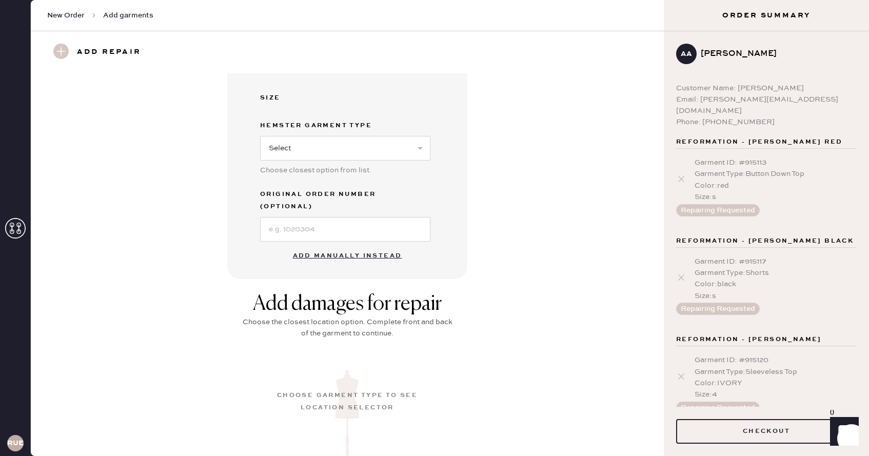
click at [347, 246] on button "Add manually instead" at bounding box center [348, 256] width 122 height 21
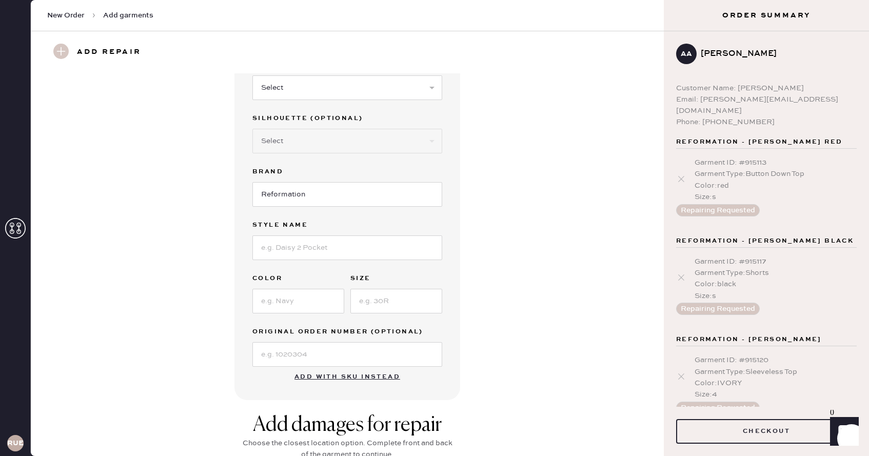
scroll to position [0, 0]
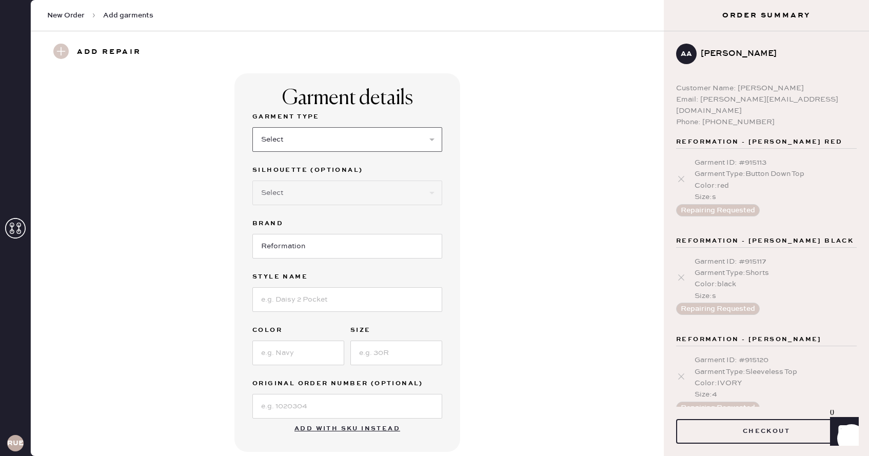
click at [332, 137] on select "Select Basic Skirt Jeans Leggings Pants Shorts Basic Sleeved Dress Basic Sleeve…" at bounding box center [347, 139] width 190 height 25
select select "6"
click at [334, 186] on select "Select Maxi Dress Midi Dress Mini Dress Other" at bounding box center [347, 192] width 190 height 25
select select "39"
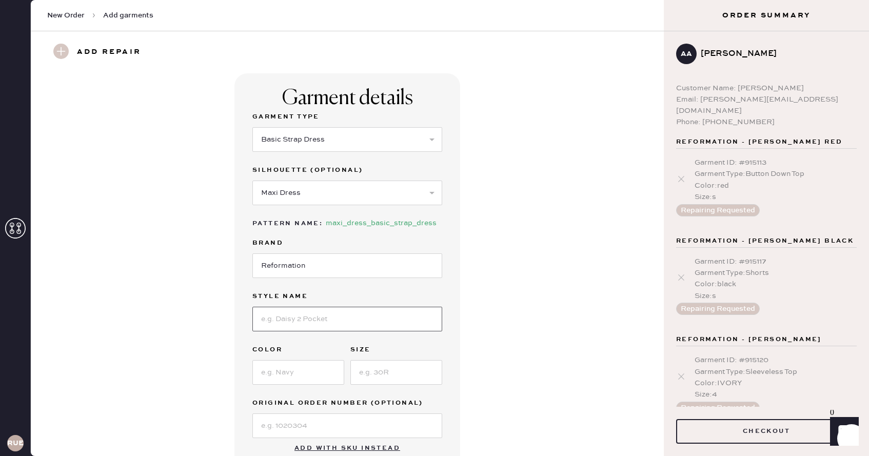
click at [310, 308] on input at bounding box center [347, 319] width 190 height 25
type input "[PERSON_NAME] Dress"
click at [295, 376] on input at bounding box center [298, 372] width 92 height 25
type input "Navy"
click at [394, 370] on input at bounding box center [396, 372] width 92 height 25
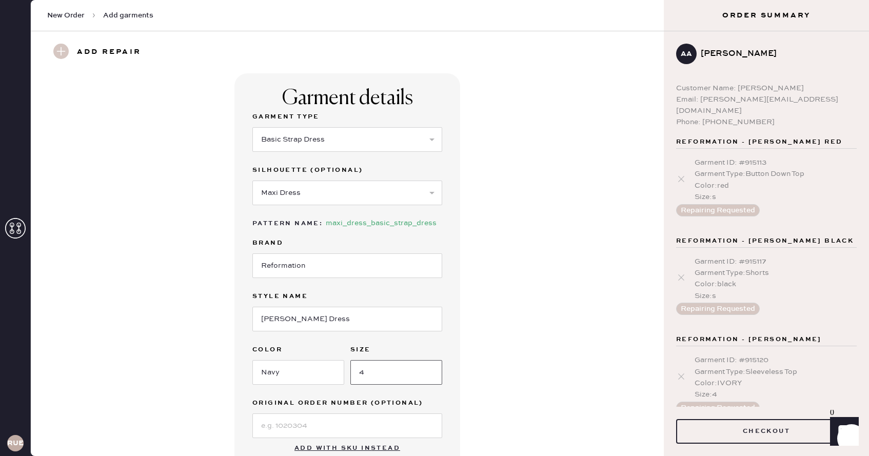
type input "4"
click at [360, 424] on input at bounding box center [347, 425] width 190 height 25
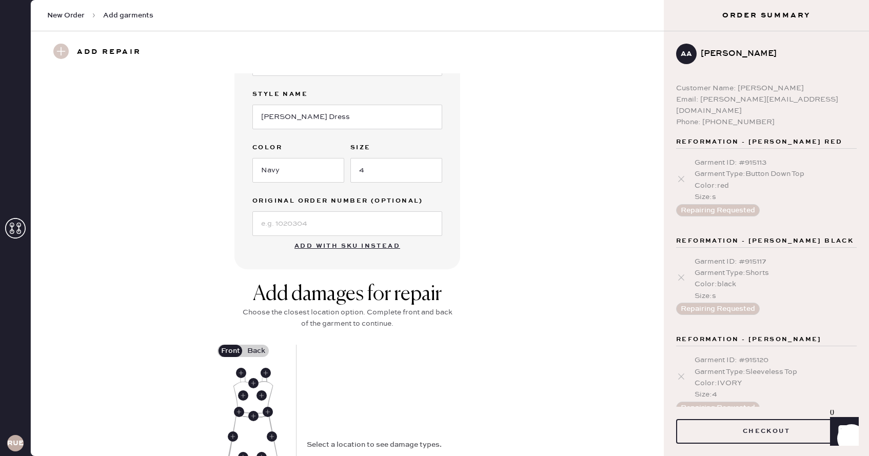
click at [555, 265] on div "Garment details Garment Type Select Basic Skirt Jeans Leggings Pants Shorts Bas…" at bounding box center [347, 70] width 596 height 398
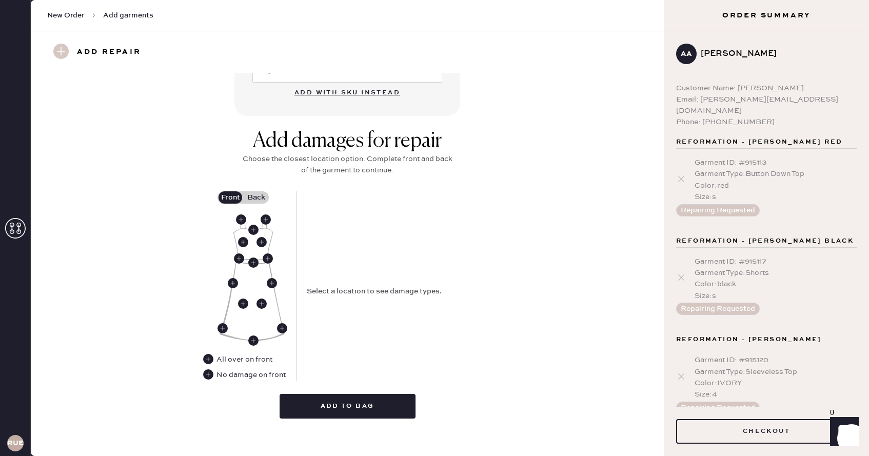
scroll to position [363, 0]
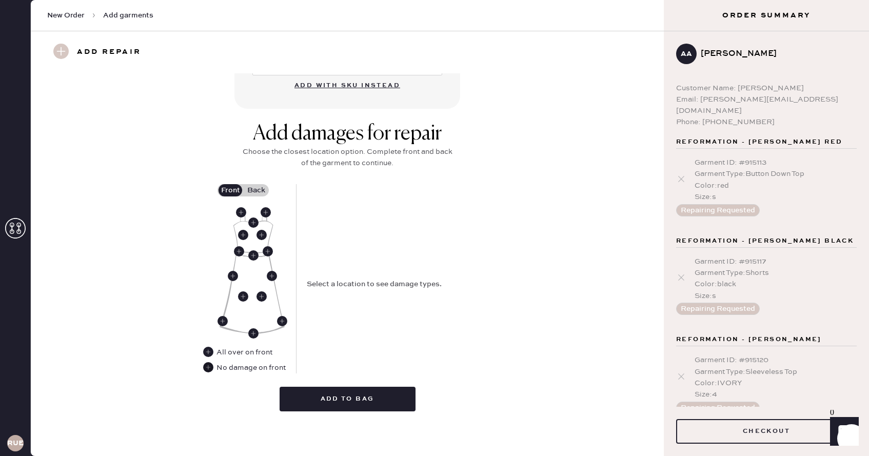
click at [211, 369] on use at bounding box center [208, 367] width 10 height 10
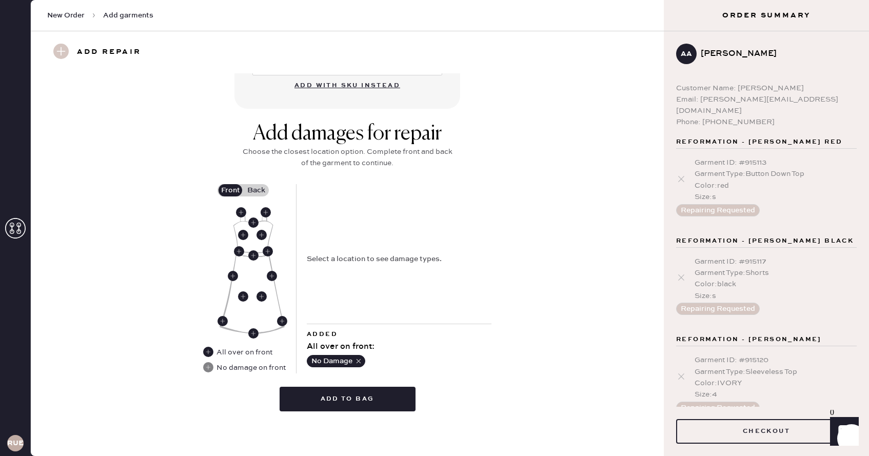
click at [262, 188] on label "Back" at bounding box center [256, 190] width 26 height 12
click at [256, 190] on input "Back" at bounding box center [256, 190] width 0 height 0
click at [260, 295] on use at bounding box center [261, 296] width 10 height 10
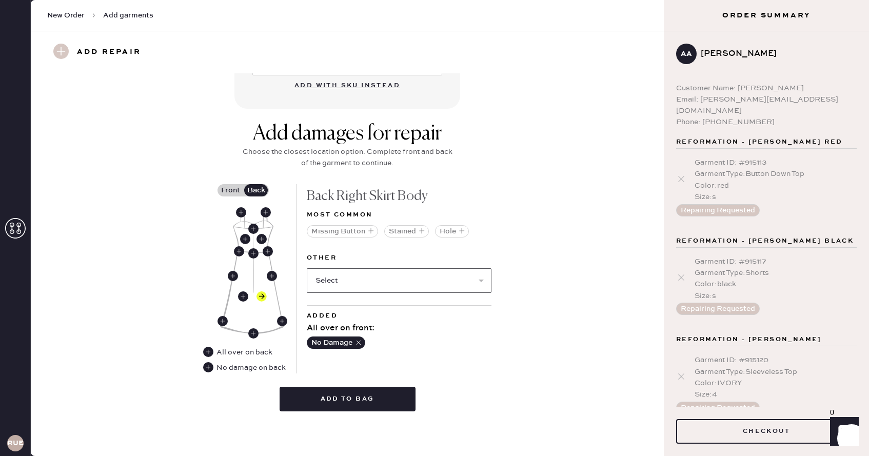
click at [380, 275] on select "Select Broken / Ripped Hem Broken Beads Broken Belt Loop Broken Button Broken C…" at bounding box center [399, 280] width 185 height 25
select select "2034"
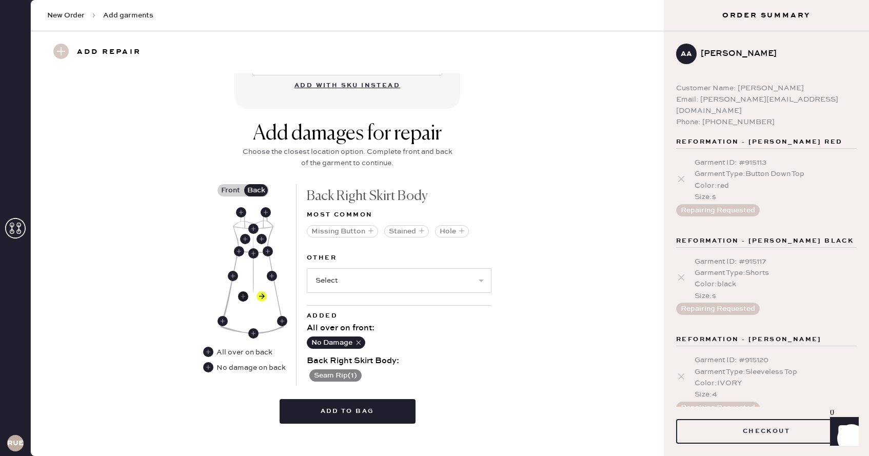
click at [243, 293] on use at bounding box center [243, 296] width 10 height 10
click at [386, 280] on select "Select Broken / Ripped Hem Broken Beads Broken Belt Loop Broken Button Broken C…" at bounding box center [399, 280] width 185 height 25
select select "2034"
select select
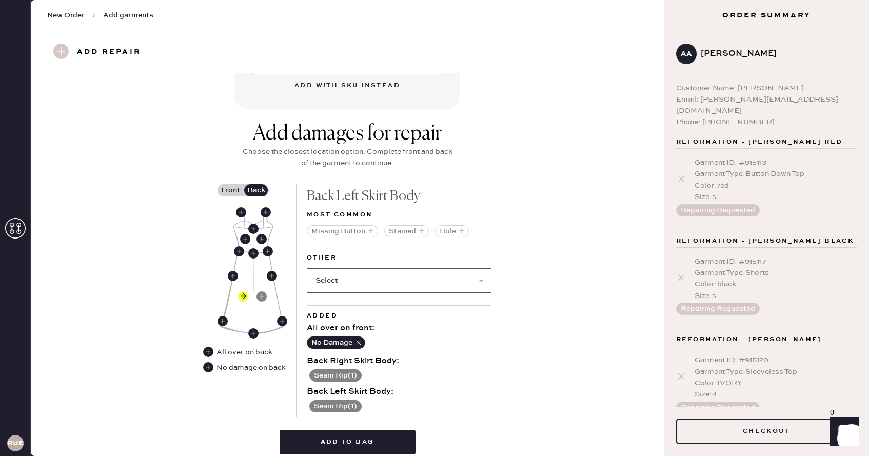
scroll to position [406, 0]
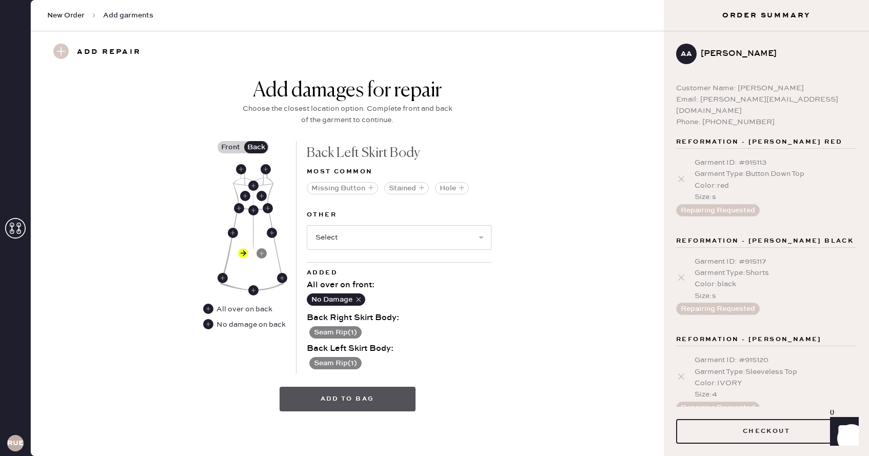
click at [367, 403] on button "Add to bag" at bounding box center [347, 399] width 136 height 25
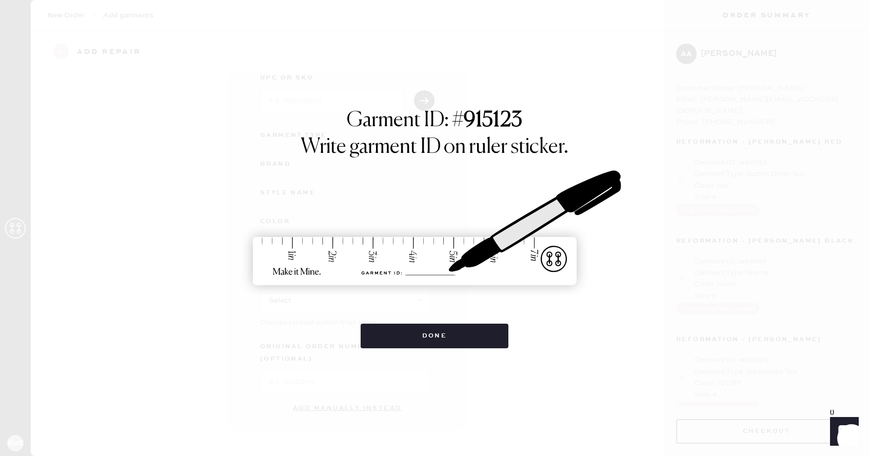
scroll to position [49, 0]
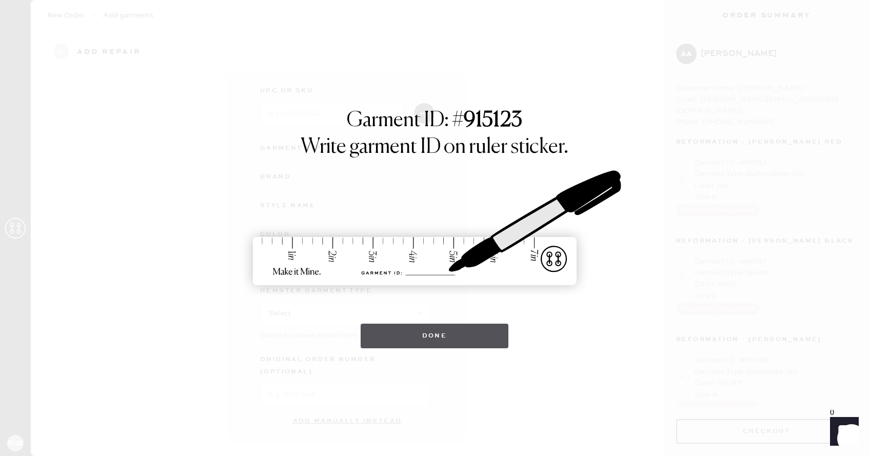
click at [410, 331] on button "Done" at bounding box center [434, 336] width 148 height 25
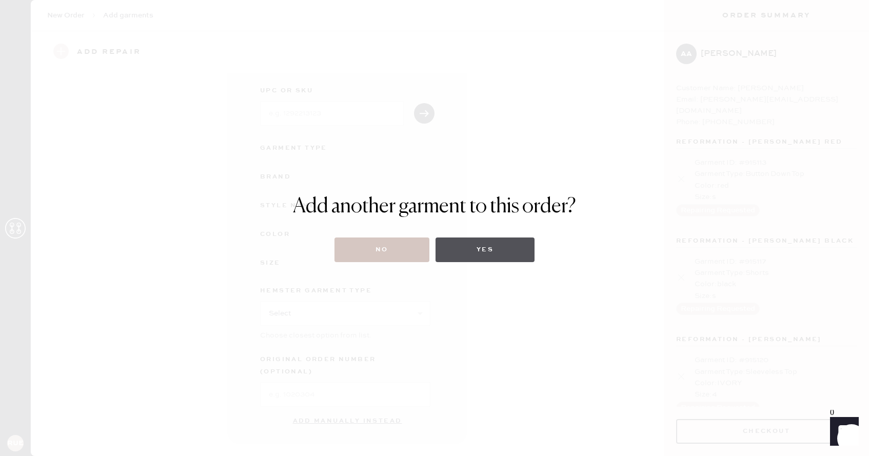
click at [452, 250] on button "Yes" at bounding box center [484, 249] width 99 height 25
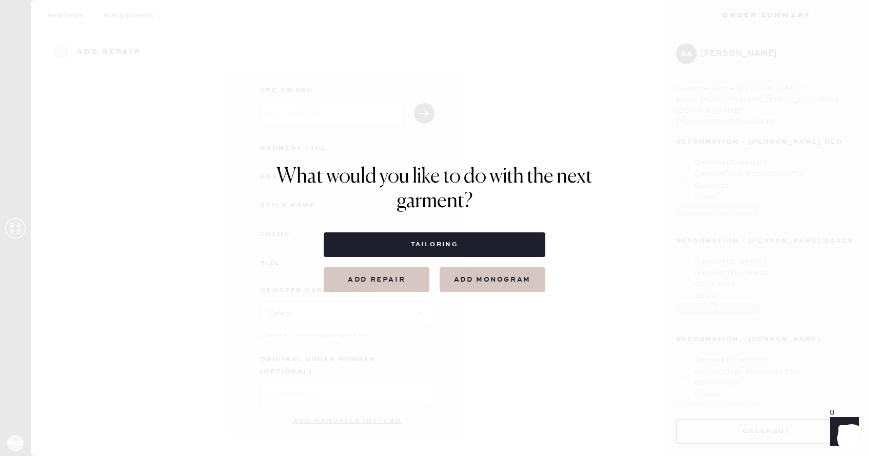
click at [418, 280] on button "Add repair" at bounding box center [377, 279] width 106 height 25
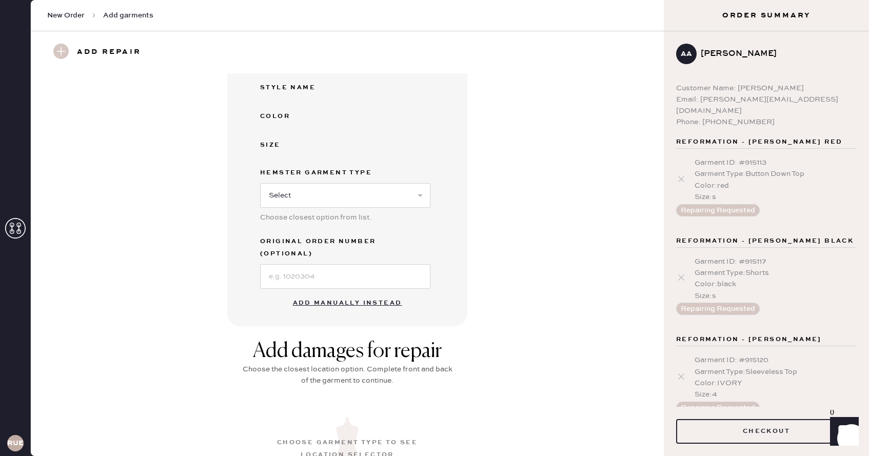
scroll to position [0, 0]
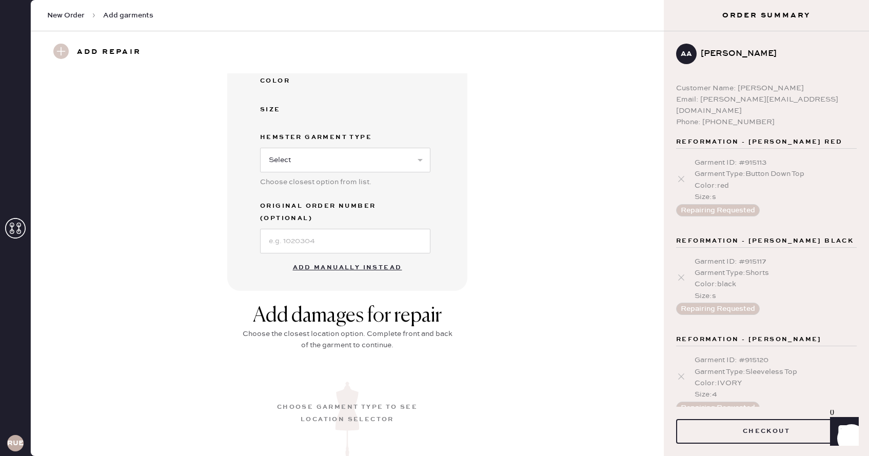
click at [387, 258] on button "Add manually instead" at bounding box center [348, 267] width 122 height 21
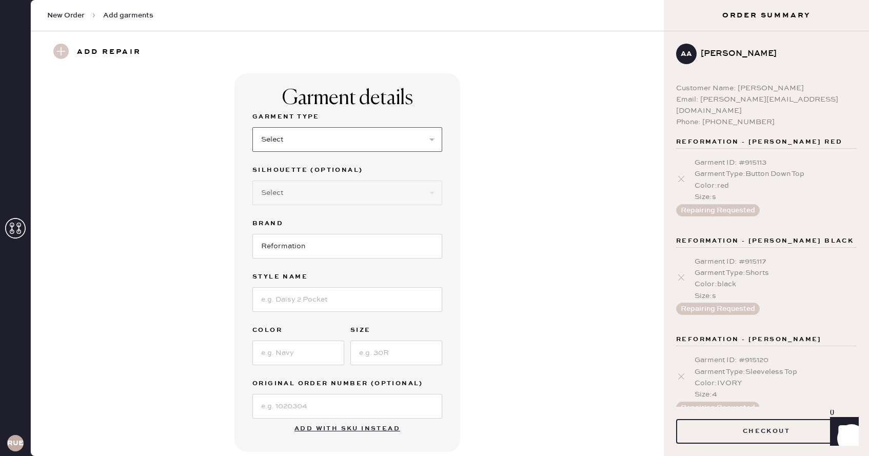
click at [338, 143] on select "Select Basic Skirt Jeans Leggings Pants Shorts Basic Sleeved Dress Basic Sleeve…" at bounding box center [347, 139] width 190 height 25
select select "6"
click at [330, 190] on select "Select Maxi Dress Midi Dress Mini Dress Other" at bounding box center [347, 192] width 190 height 25
select select "39"
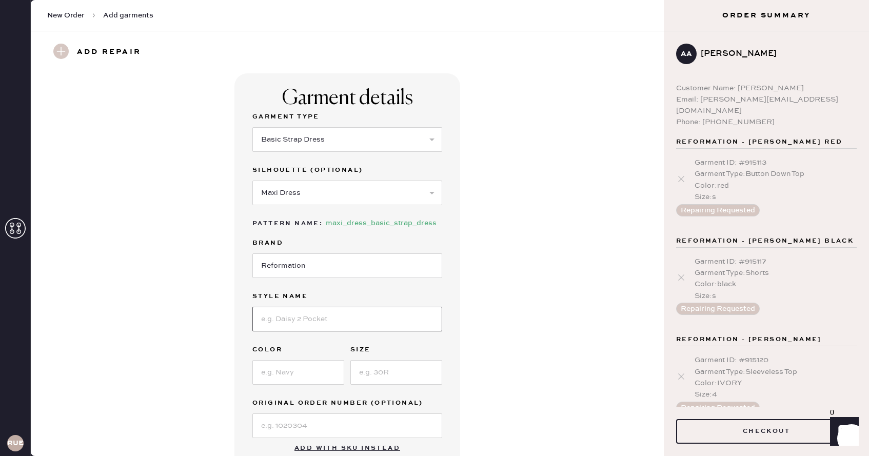
click at [306, 318] on input at bounding box center [347, 319] width 190 height 25
type input "Irisa Dress"
click at [285, 376] on input at bounding box center [298, 372] width 92 height 25
type input "Larkspur"
click at [385, 369] on input at bounding box center [396, 372] width 92 height 25
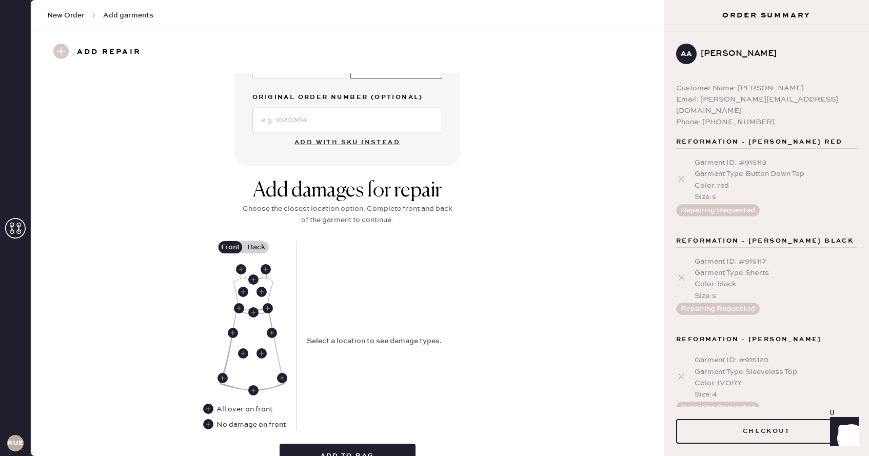
scroll to position [336, 0]
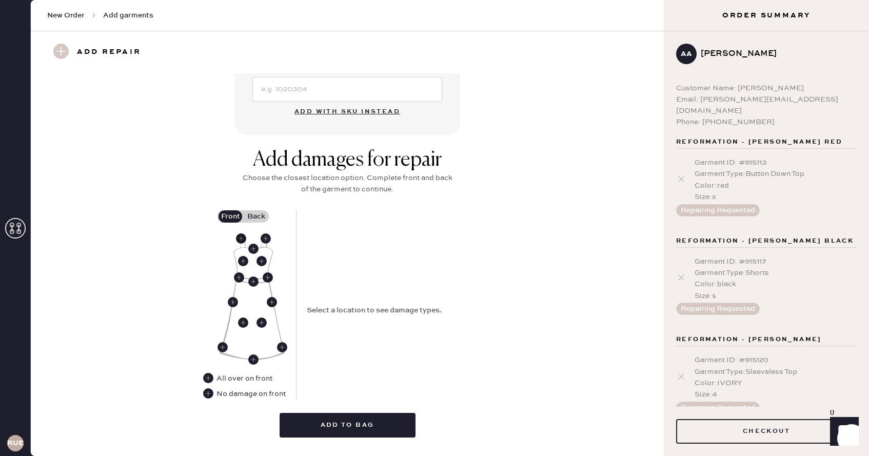
type input "4"
click at [242, 240] on use at bounding box center [241, 238] width 10 height 10
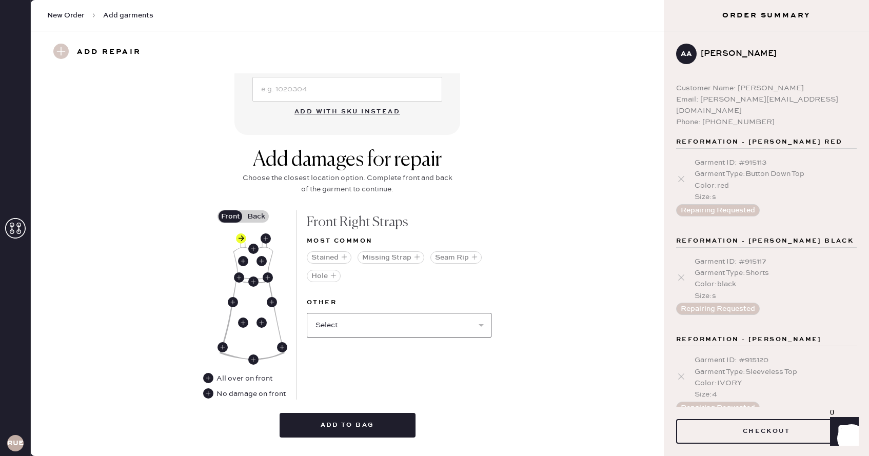
click at [342, 324] on select "Select Broken / Ripped Hem Broken Beads Broken Belt Loop Broken Button Broken C…" at bounding box center [399, 325] width 185 height 25
select select "1668"
click at [267, 237] on use at bounding box center [265, 238] width 10 height 10
click at [364, 329] on select "Select Broken / Ripped Hem Broken Beads Broken Belt Loop Broken Button Broken C…" at bounding box center [399, 325] width 185 height 25
select select "1655"
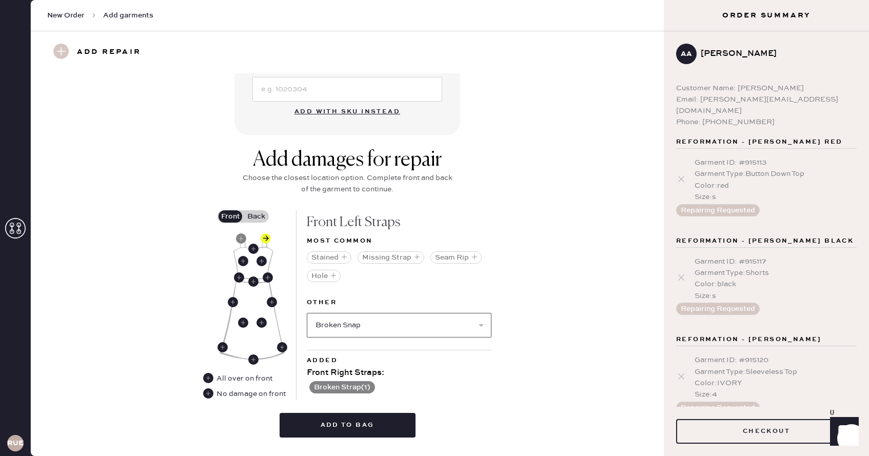
select select
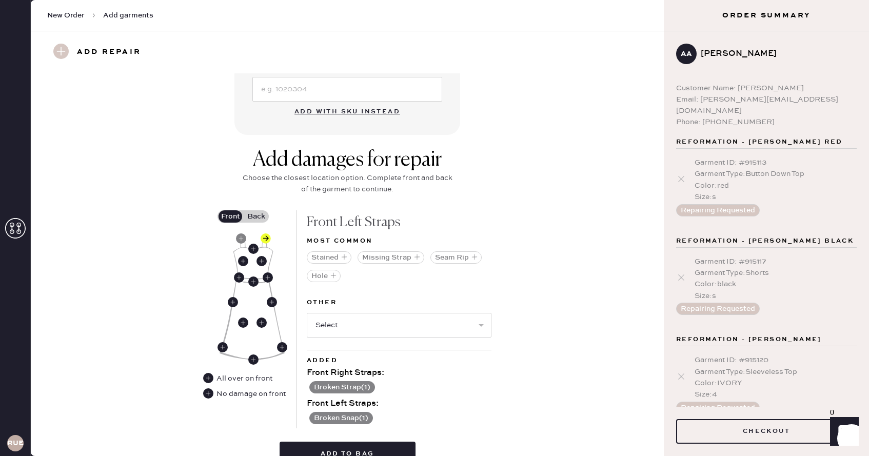
click at [249, 217] on label "Back" at bounding box center [256, 216] width 26 height 12
click at [256, 216] on input "Back" at bounding box center [256, 216] width 0 height 0
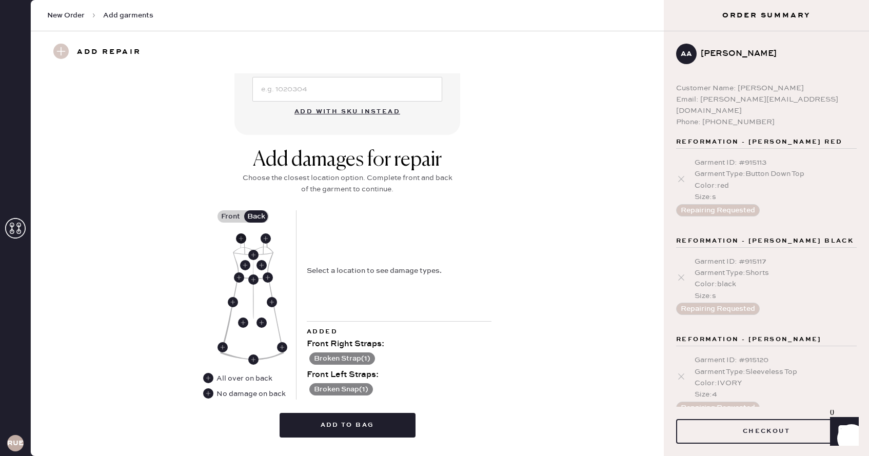
click at [242, 239] on use at bounding box center [241, 238] width 10 height 10
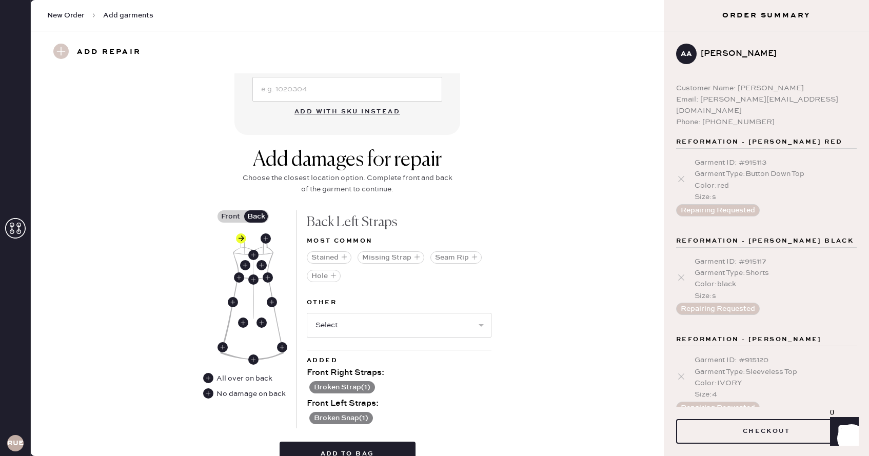
click at [346, 339] on div "Other Select Broken / Ripped Hem Broken Beads Broken Belt Loop Broken Button Br…" at bounding box center [399, 322] width 185 height 53
click at [347, 334] on select "Select Broken / Ripped Hem Broken Beads Broken Belt Loop Broken Button Broken C…" at bounding box center [399, 325] width 185 height 25
select select "1668"
click at [267, 237] on use at bounding box center [265, 238] width 10 height 10
click at [347, 317] on select "Select Broken / Ripped Hem Broken Beads Broken Belt Loop Broken Button Broken C…" at bounding box center [399, 325] width 185 height 25
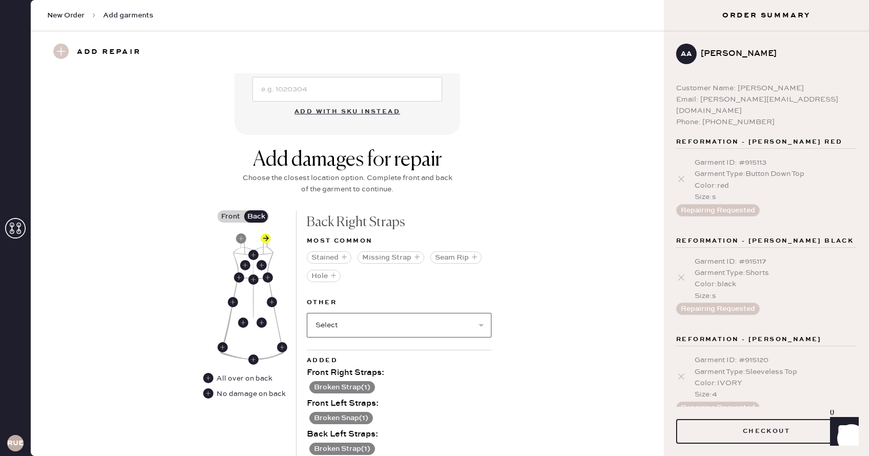
select select "1655"
select select
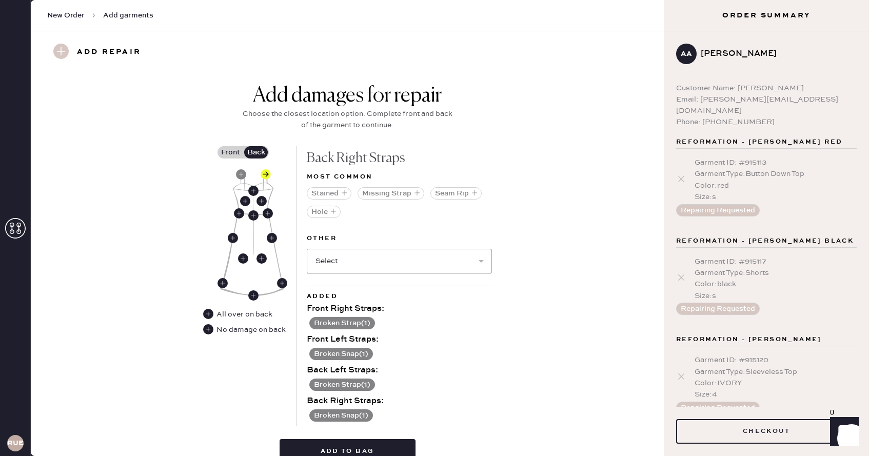
scroll to position [453, 0]
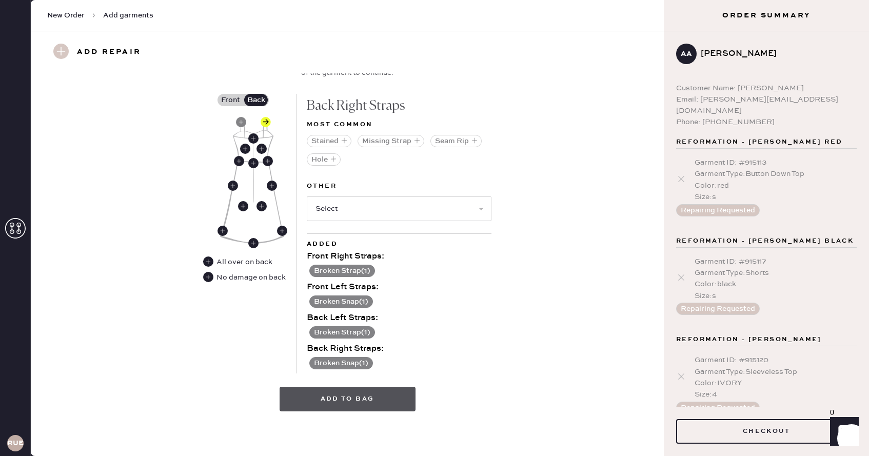
click at [388, 396] on button "Add to bag" at bounding box center [347, 399] width 136 height 25
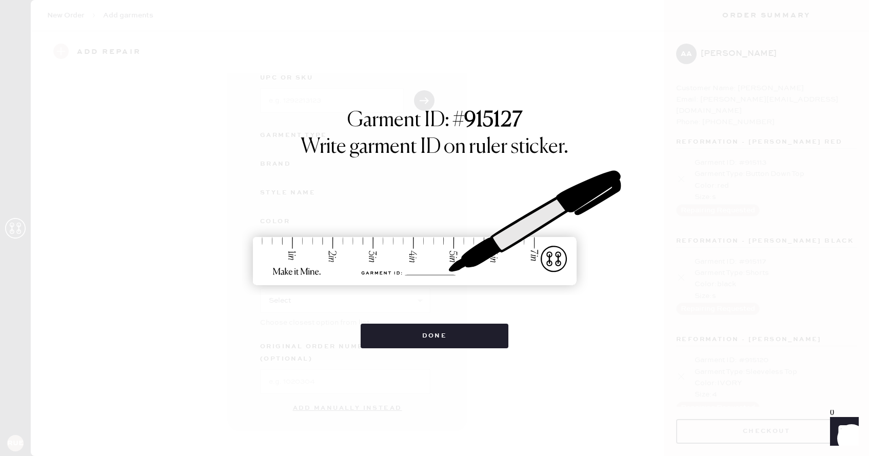
scroll to position [49, 0]
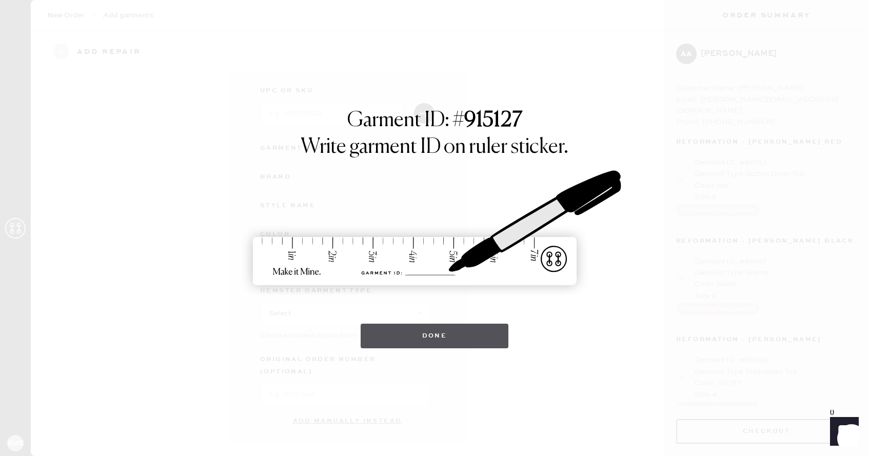
click at [417, 337] on button "Done" at bounding box center [434, 336] width 148 height 25
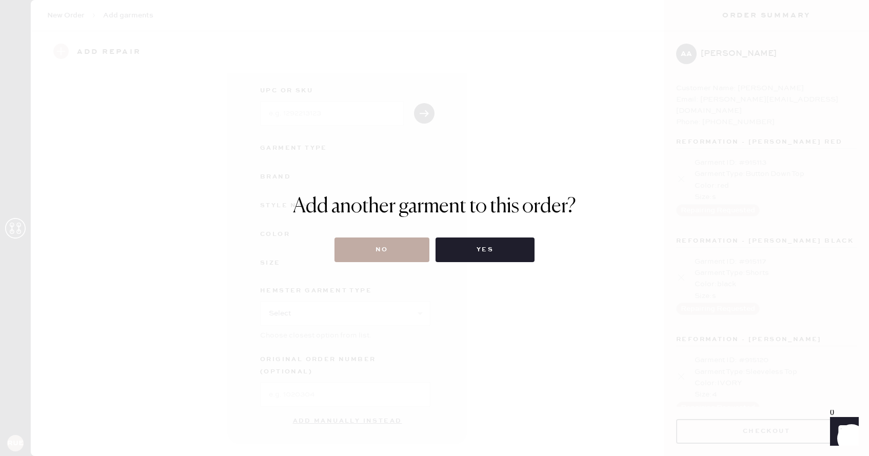
click at [385, 257] on button "No" at bounding box center [381, 249] width 95 height 25
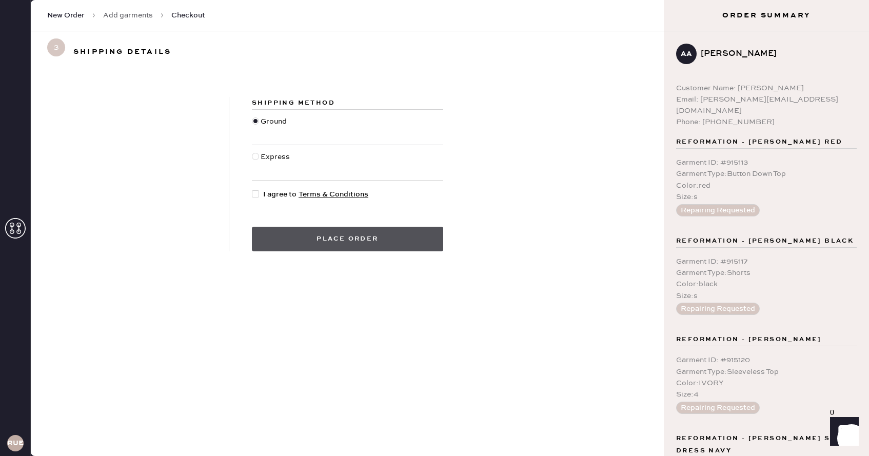
click at [369, 247] on button "Place order" at bounding box center [347, 239] width 191 height 25
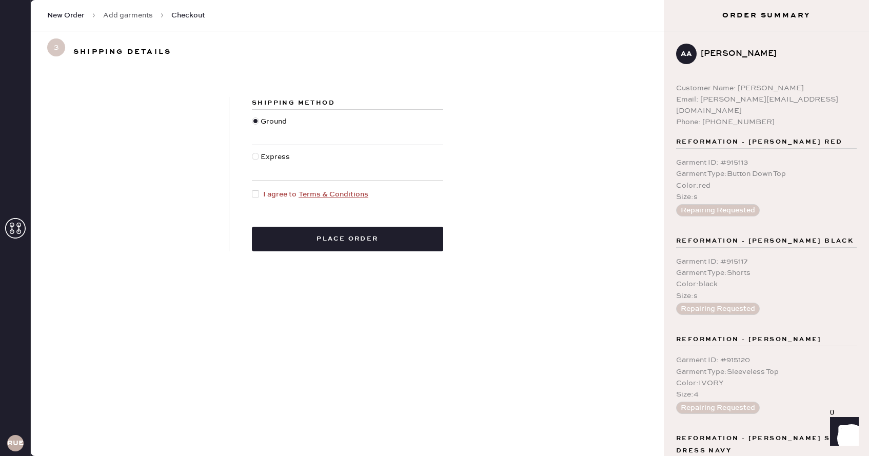
click at [252, 192] on div at bounding box center [255, 193] width 7 height 7
click at [252, 189] on input "I agree to Terms & Conditions" at bounding box center [252, 189] width 1 height 1
checkbox input "true"
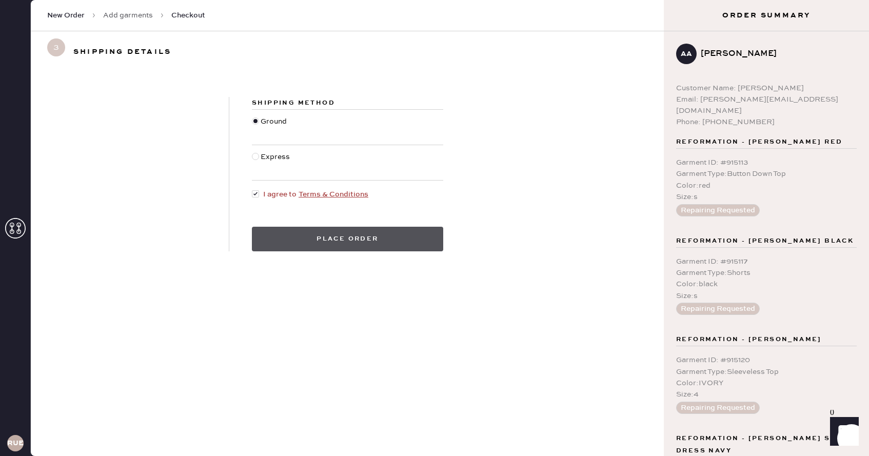
click at [293, 238] on button "Place order" at bounding box center [347, 239] width 191 height 25
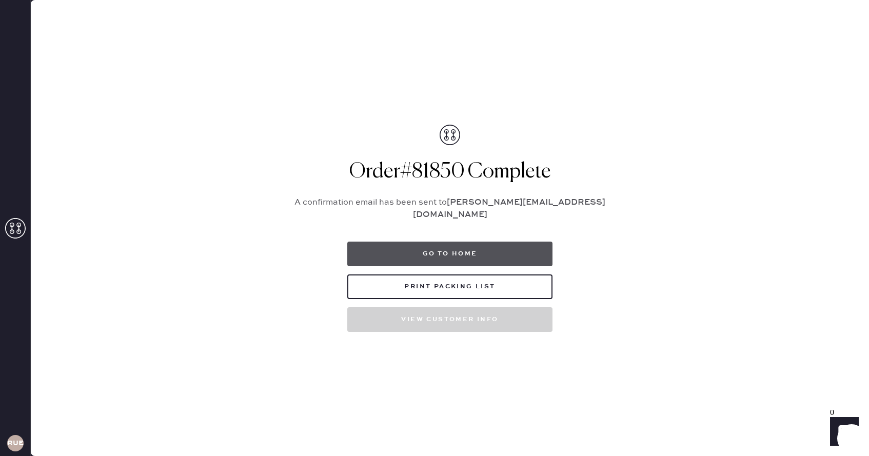
click at [385, 242] on button "Go to home" at bounding box center [449, 254] width 205 height 25
